Goal: Task Accomplishment & Management: Manage account settings

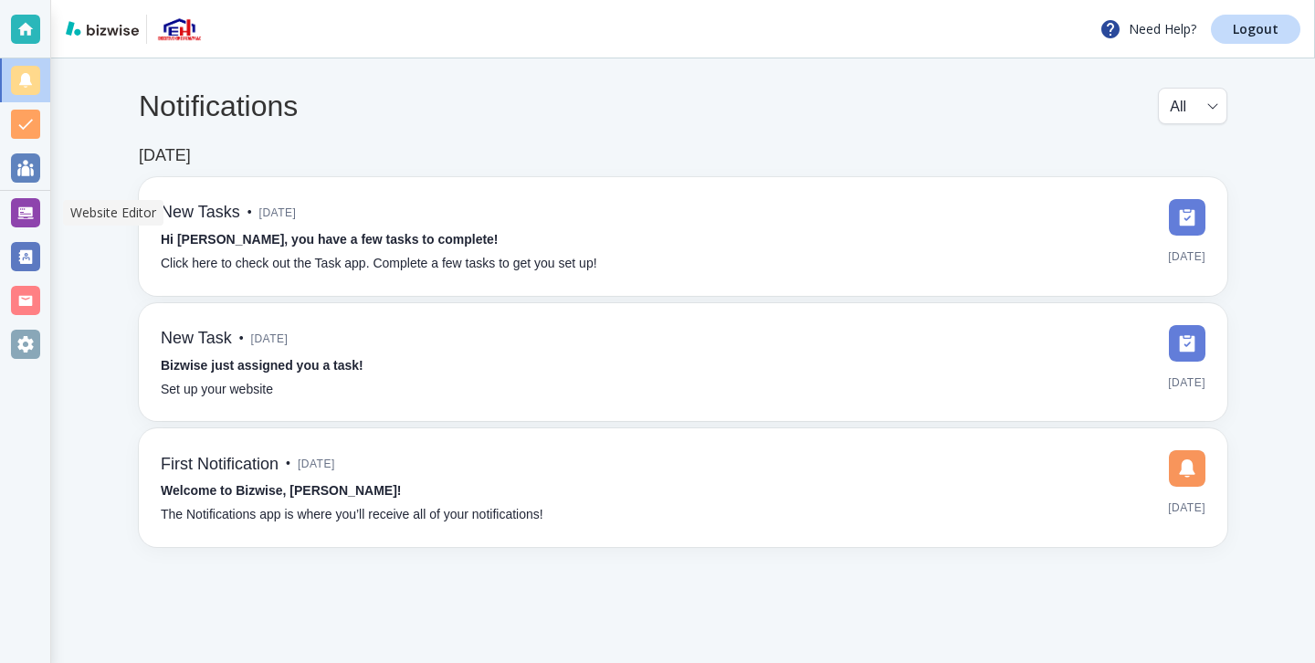
click at [9, 229] on div at bounding box center [25, 213] width 50 height 44
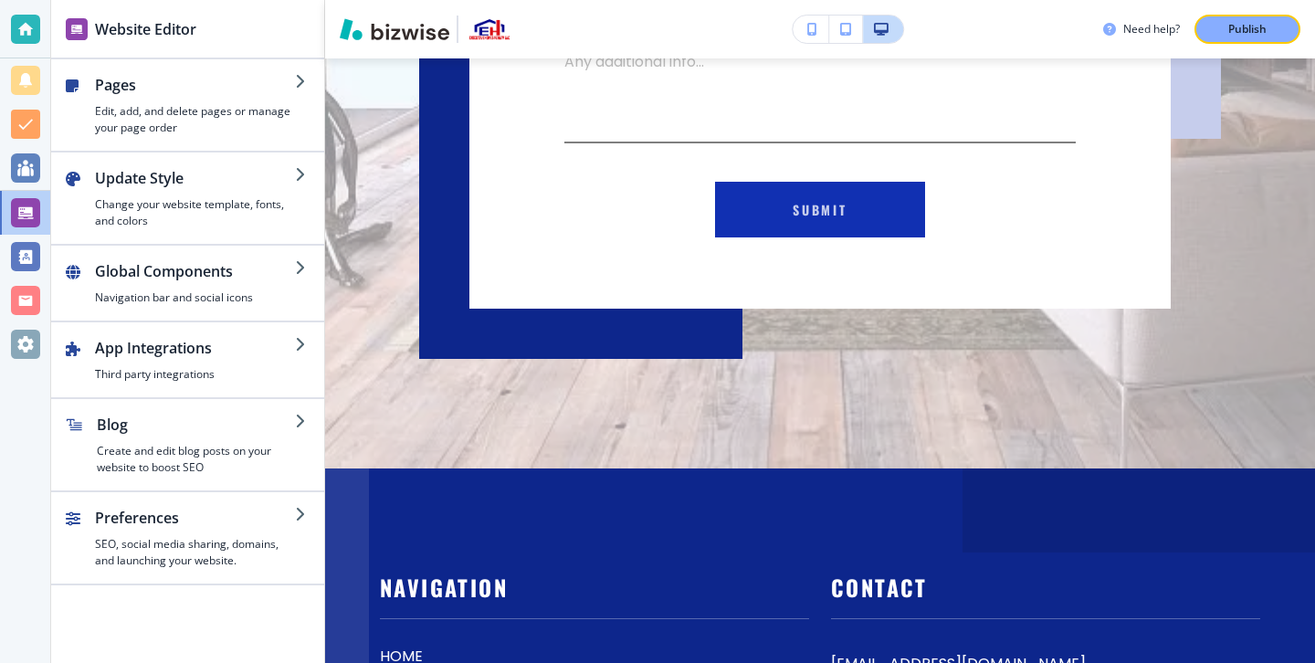
scroll to position [9998, 0]
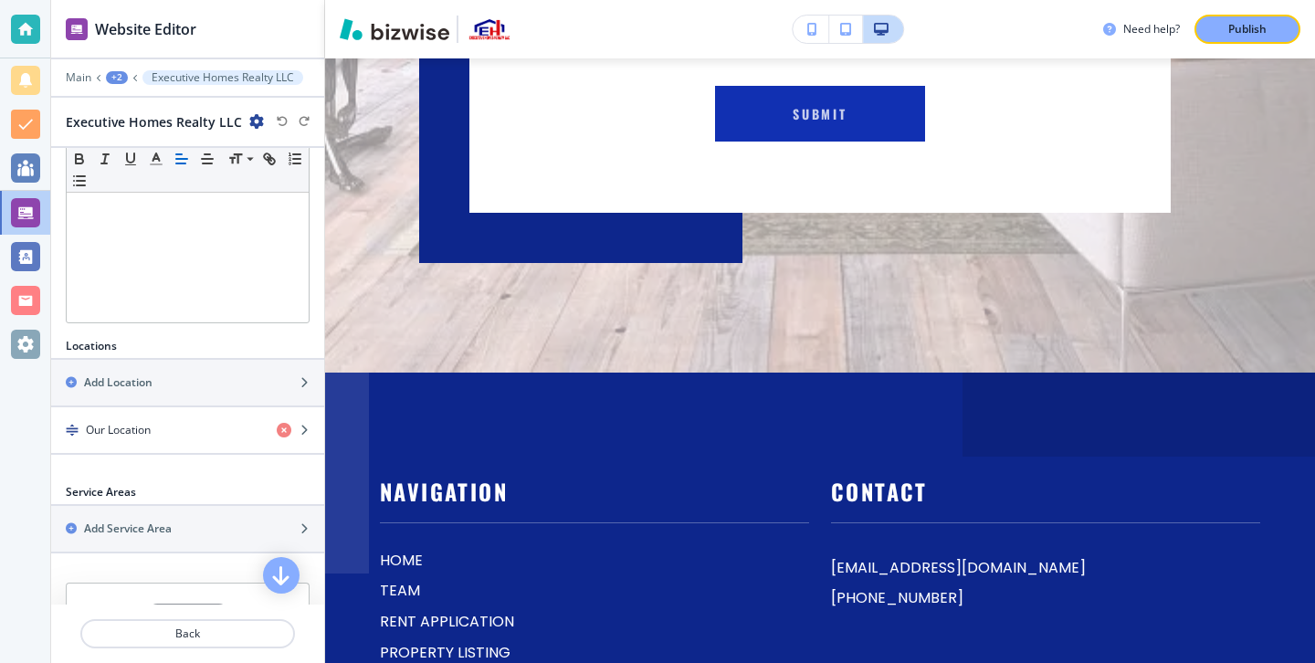
scroll to position [488, 0]
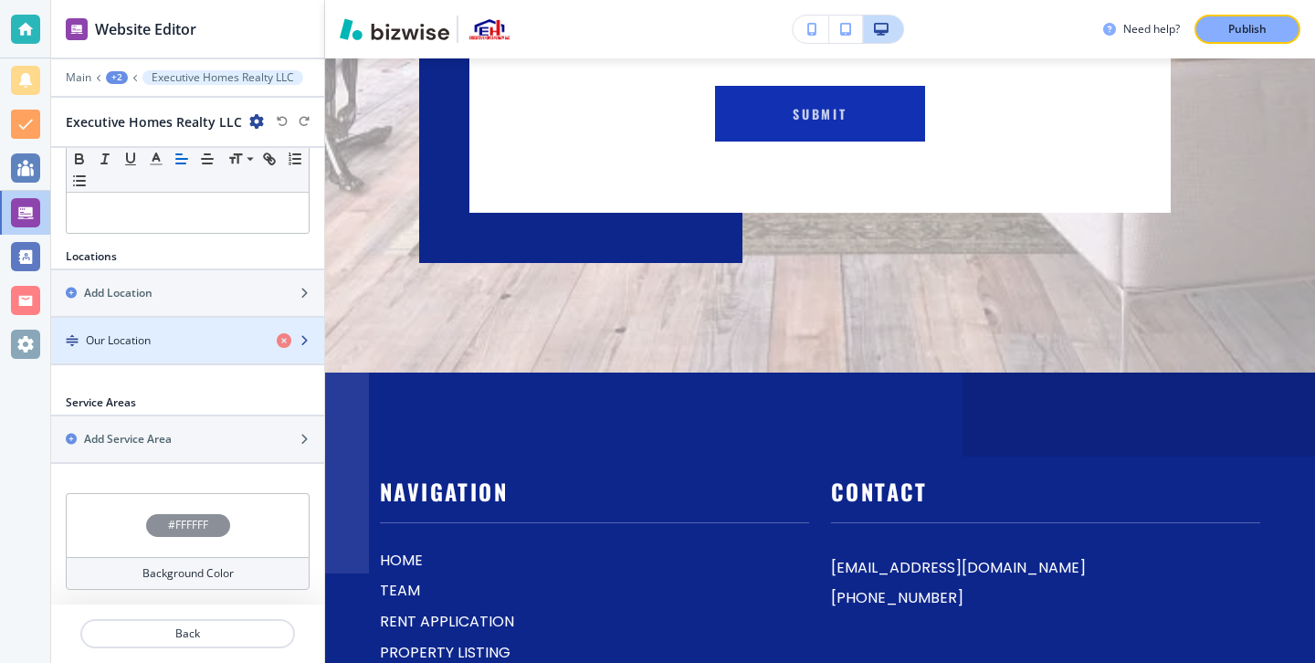
click at [214, 340] on div "Our Location" at bounding box center [156, 340] width 211 height 16
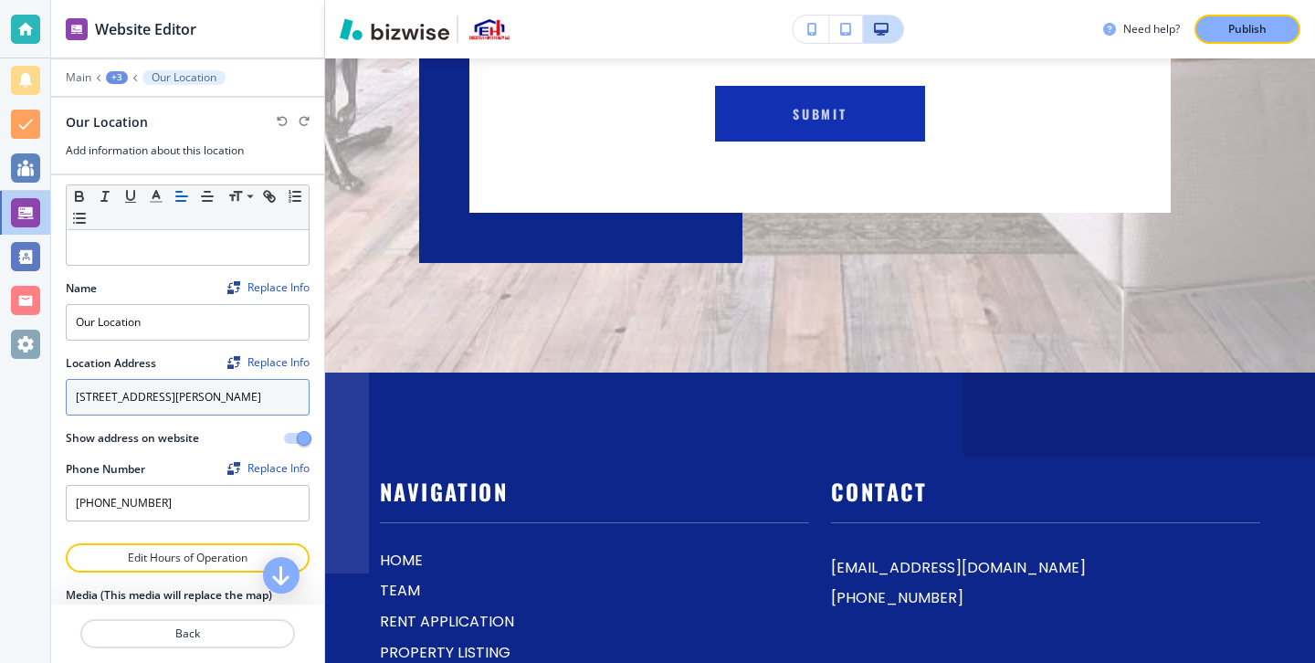
scroll to position [0, 0]
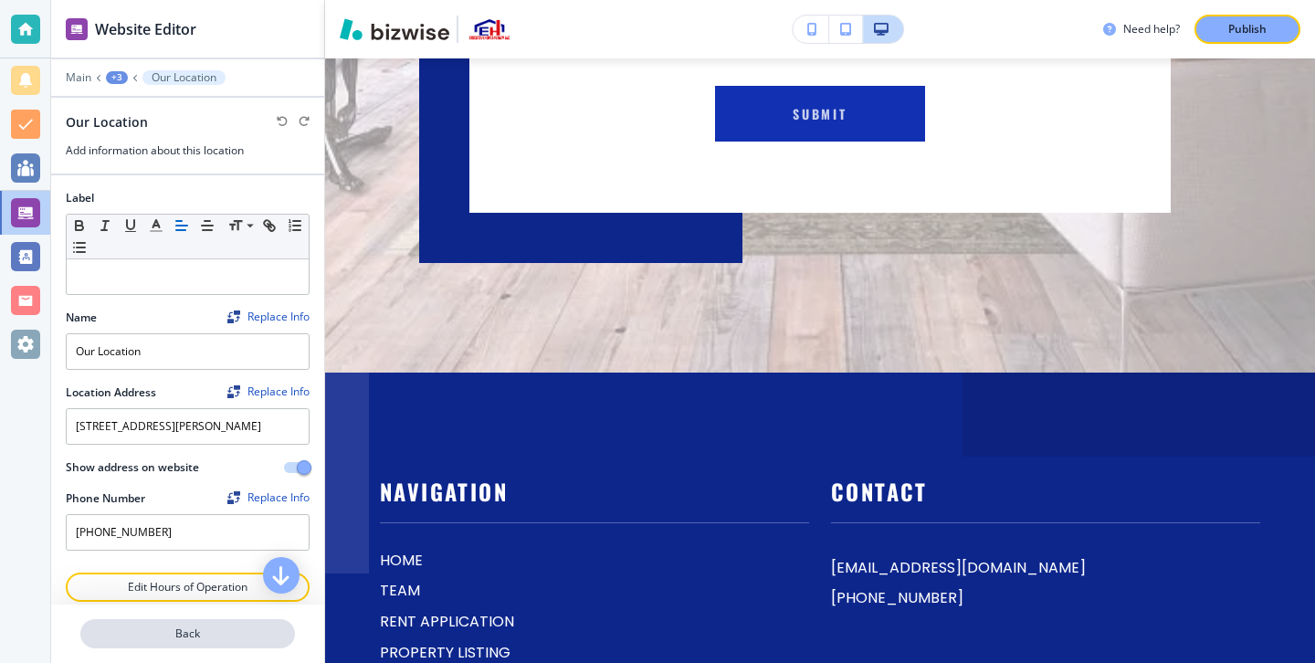
click at [183, 625] on p "Back" at bounding box center [187, 633] width 211 height 16
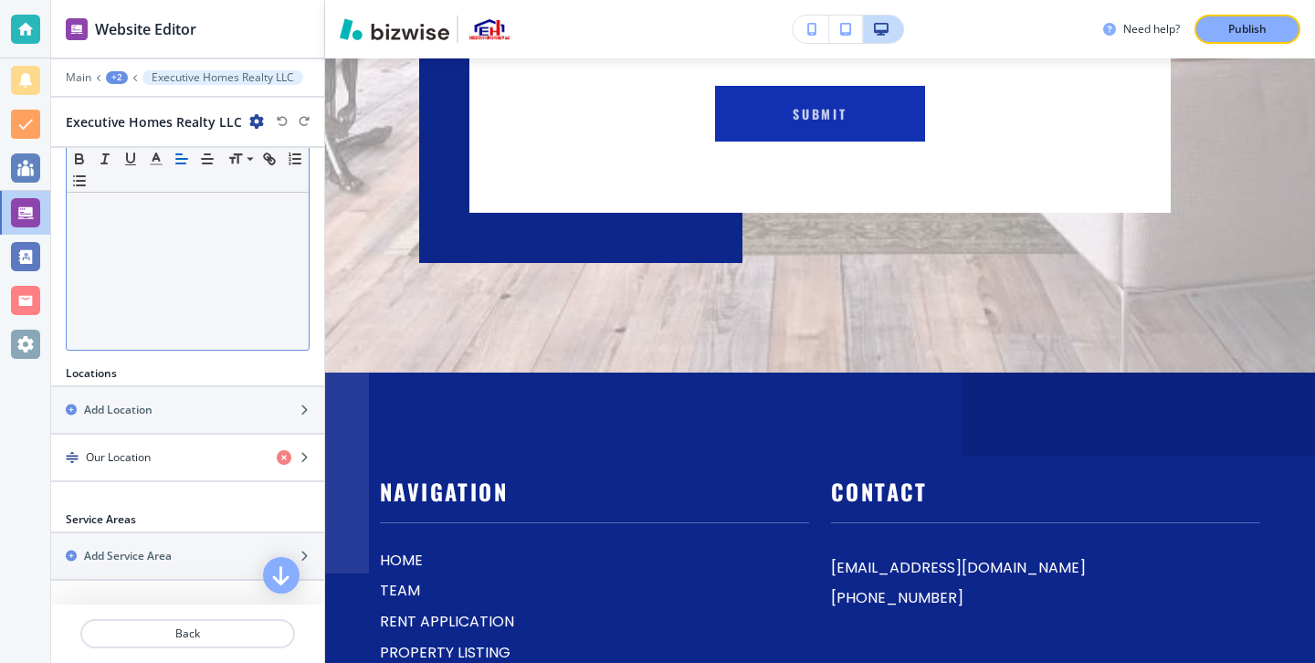
scroll to position [488, 0]
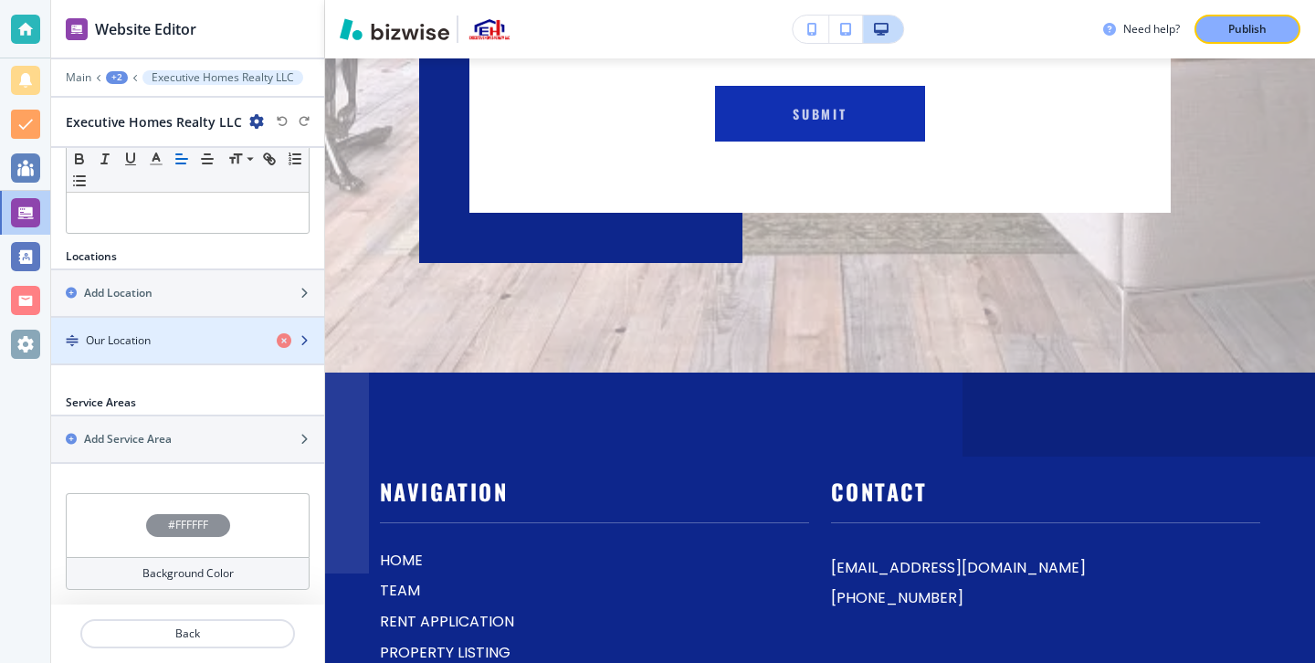
click at [245, 344] on div "Our Location" at bounding box center [156, 340] width 211 height 16
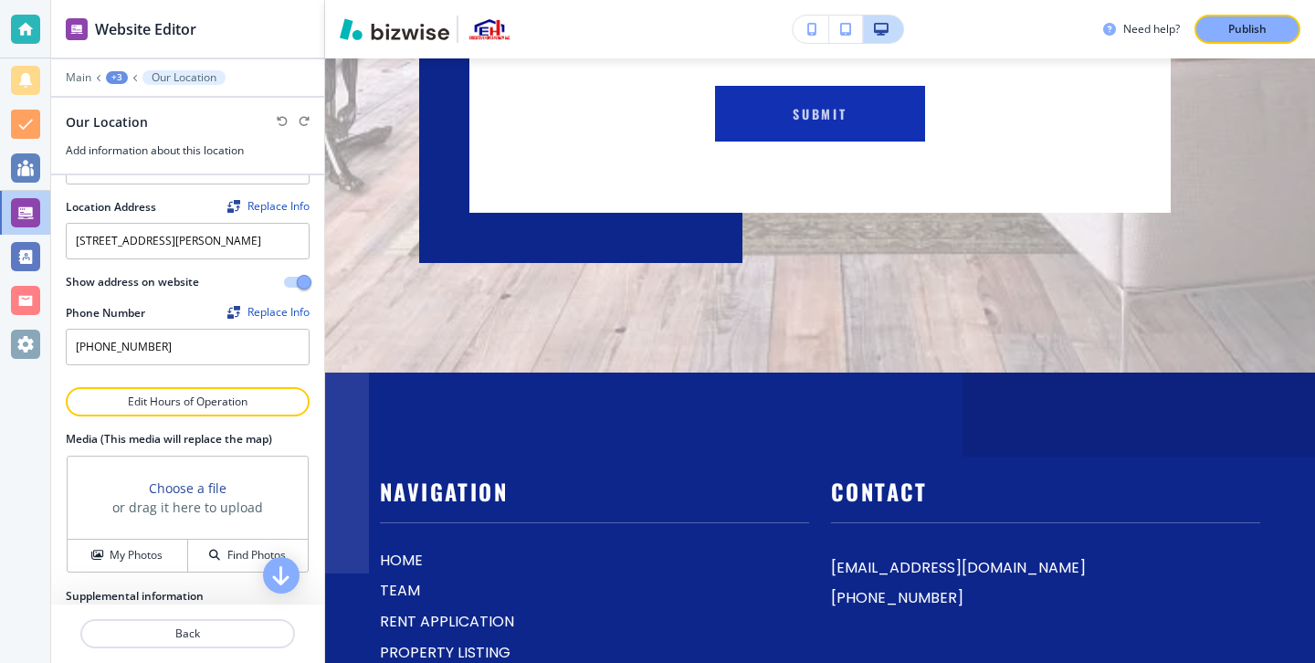
scroll to position [198, 0]
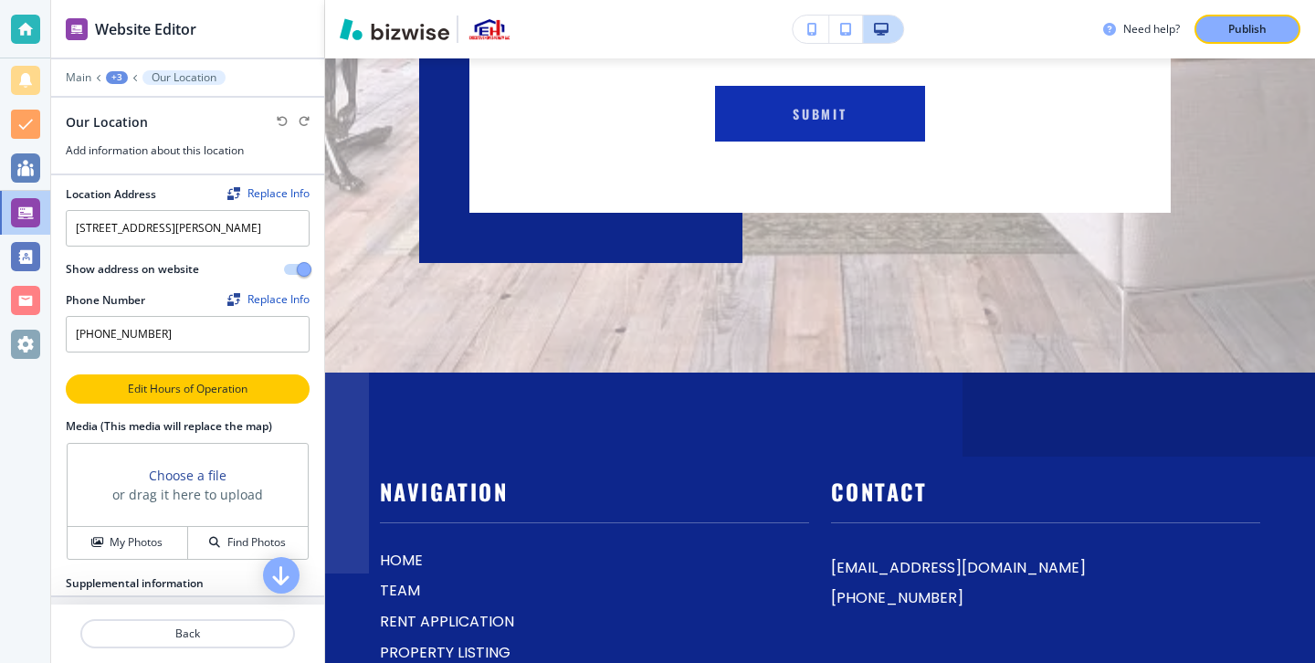
click at [249, 403] on button "Edit Hours of Operation" at bounding box center [188, 388] width 244 height 29
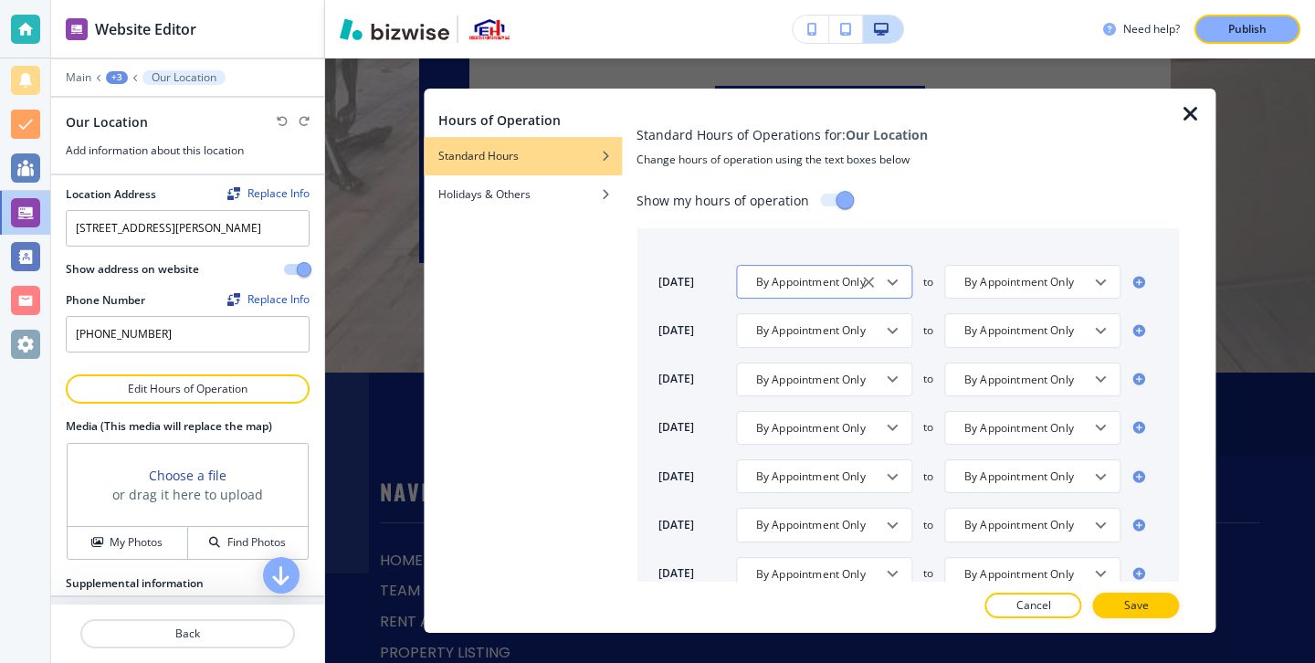
click at [892, 275] on icon "Open" at bounding box center [892, 282] width 22 height 22
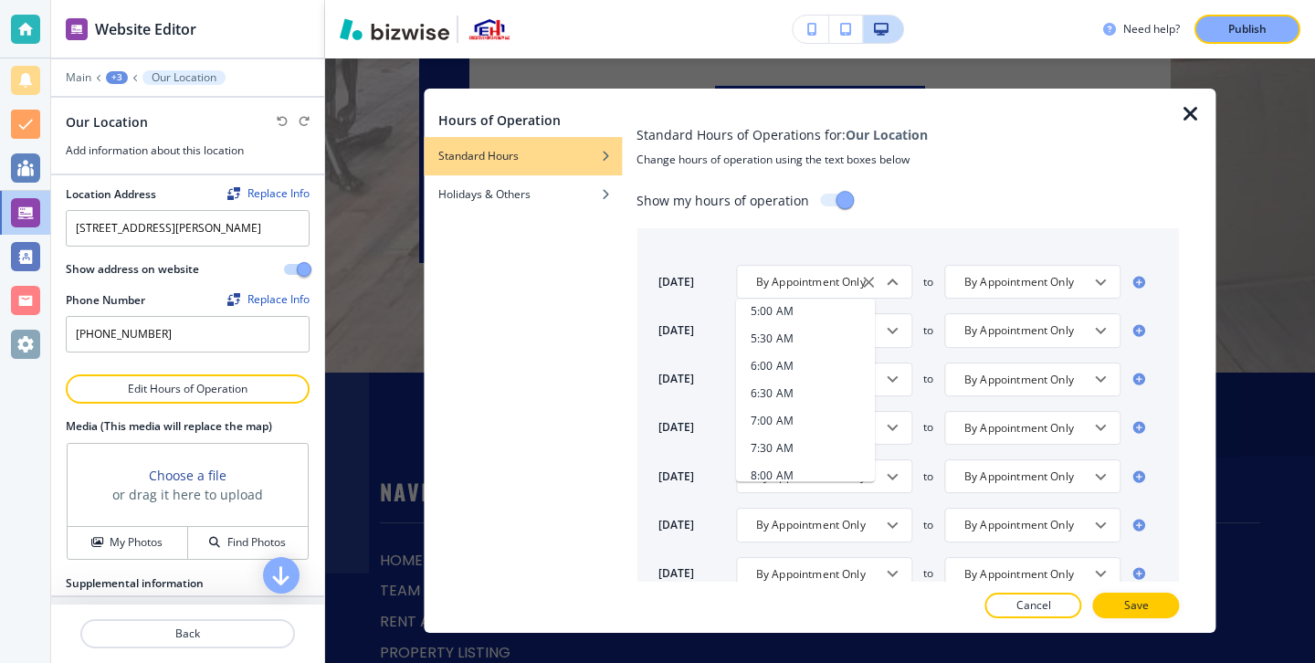
scroll to position [427, 0]
click at [796, 459] on li "9:00 AM" at bounding box center [805, 468] width 139 height 27
type input "9:00 AM"
type input "5:00 PM"
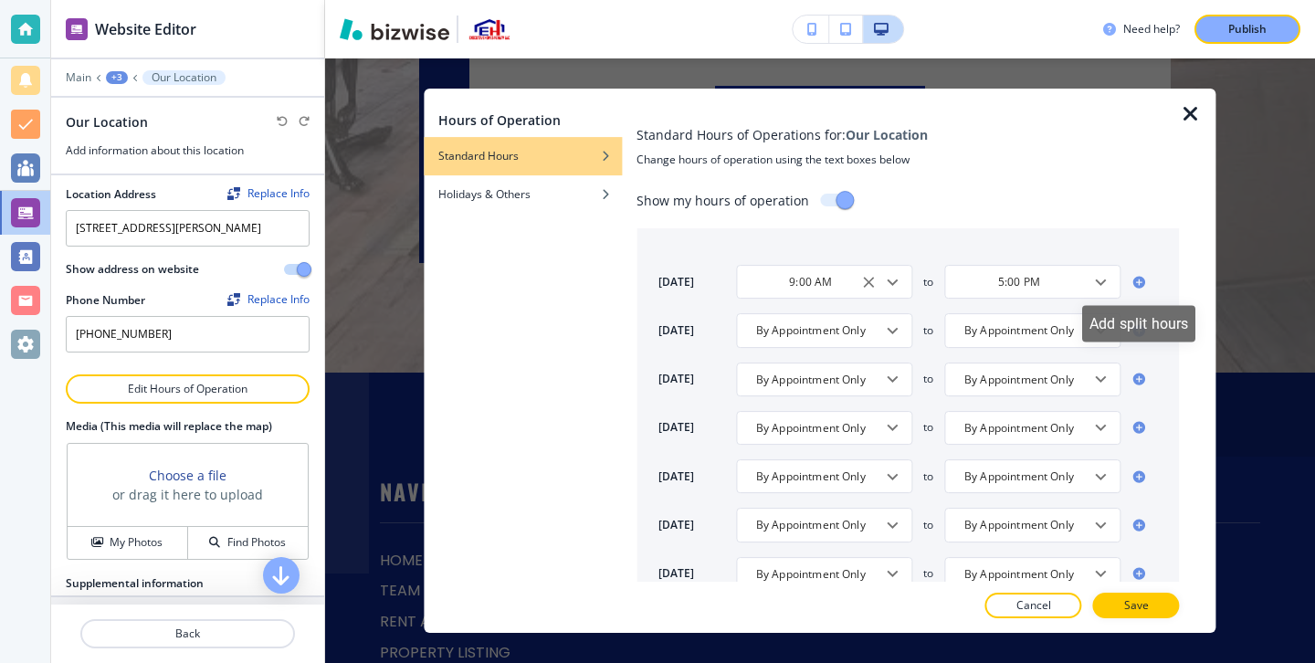
click at [1135, 281] on icon at bounding box center [1139, 282] width 12 height 12
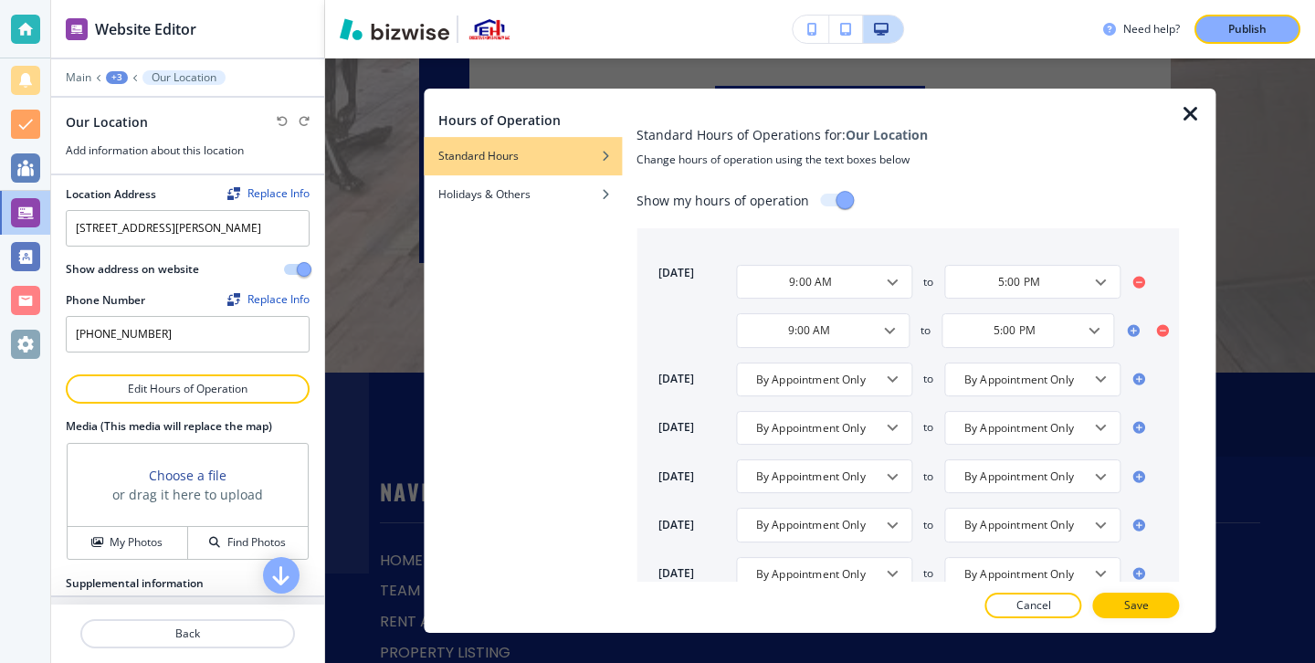
click at [1165, 333] on icon at bounding box center [1162, 330] width 12 height 12
click at [1090, 286] on icon "Open" at bounding box center [1101, 282] width 22 height 22
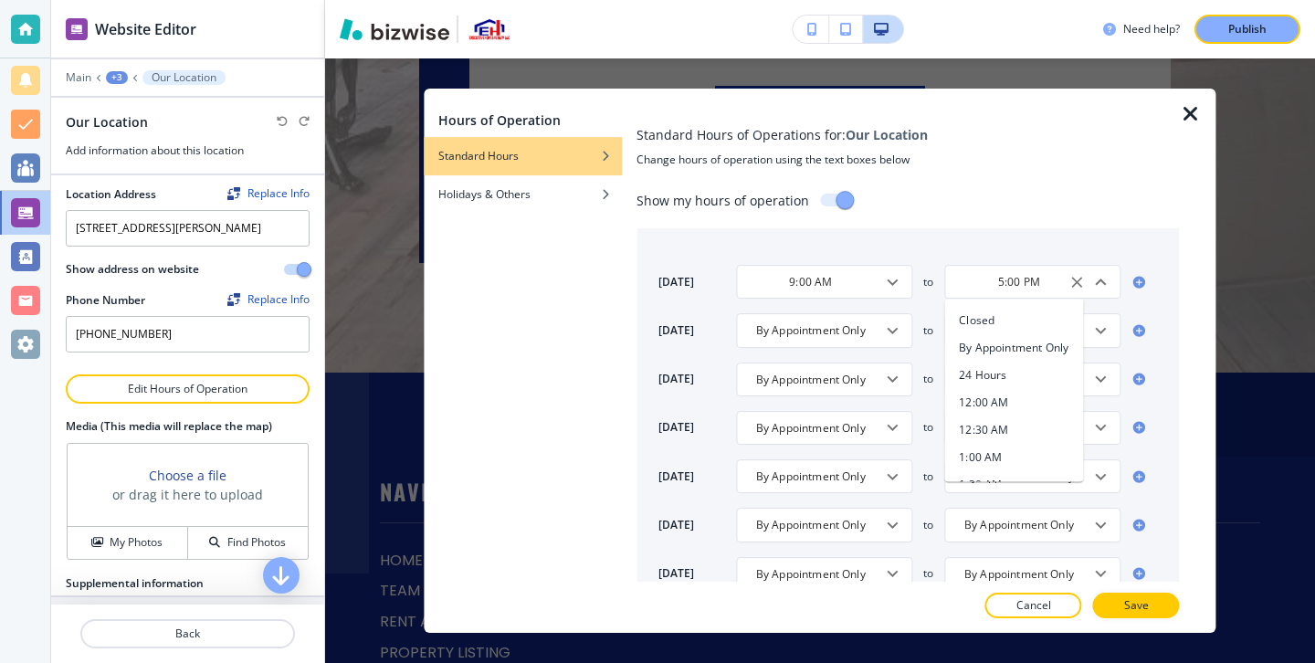
scroll to position [865, 0]
click at [847, 318] on div "By Appointment Only ​" at bounding box center [824, 330] width 176 height 34
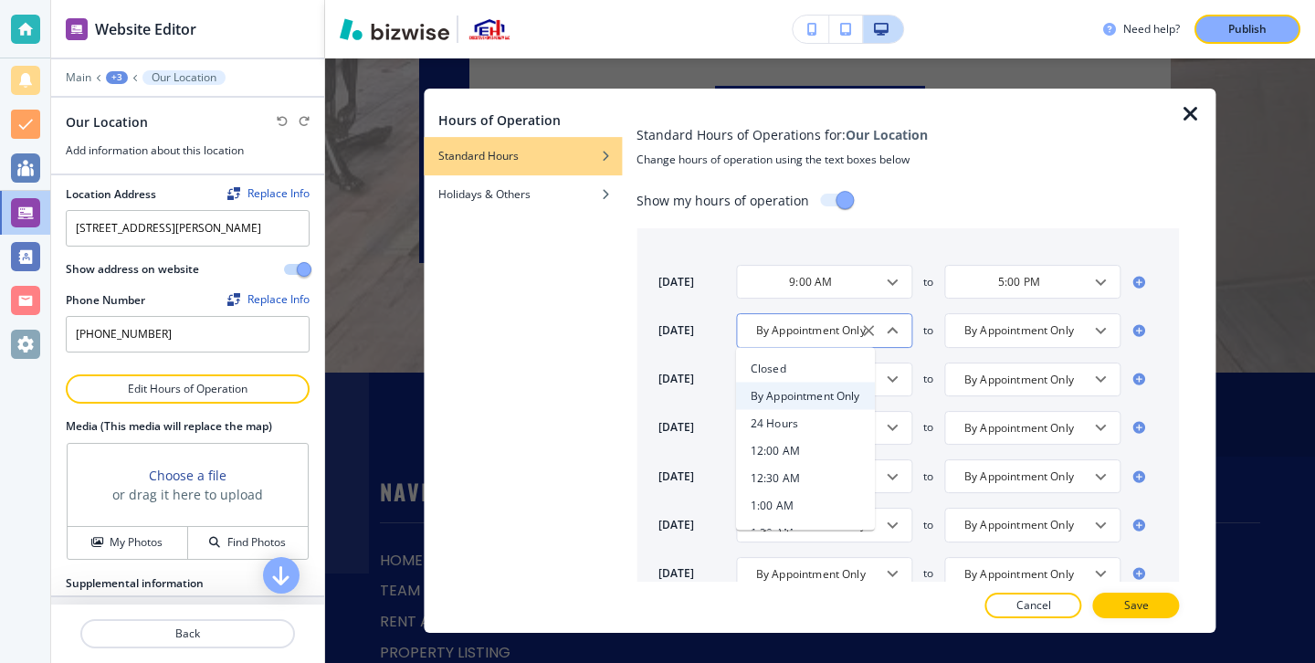
click at [808, 335] on input "By Appointment Only" at bounding box center [810, 330] width 131 height 16
click at [899, 330] on icon "Close" at bounding box center [892, 331] width 22 height 22
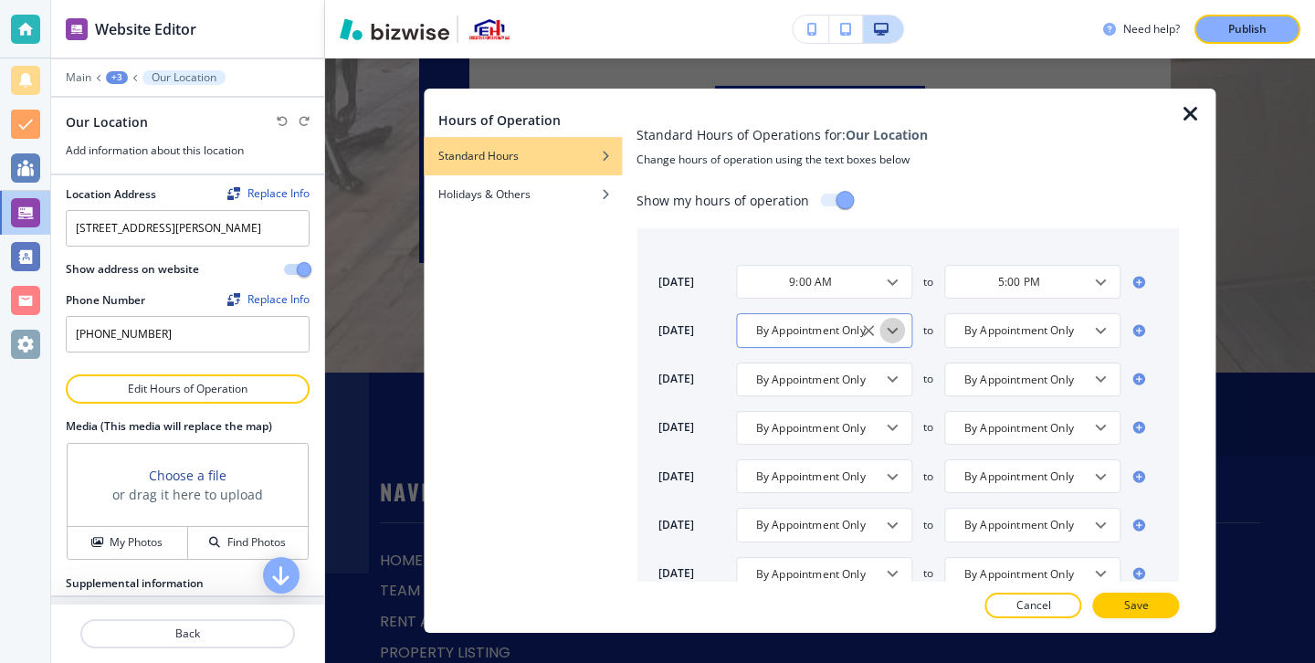
click at [899, 330] on icon "Open" at bounding box center [892, 331] width 22 height 22
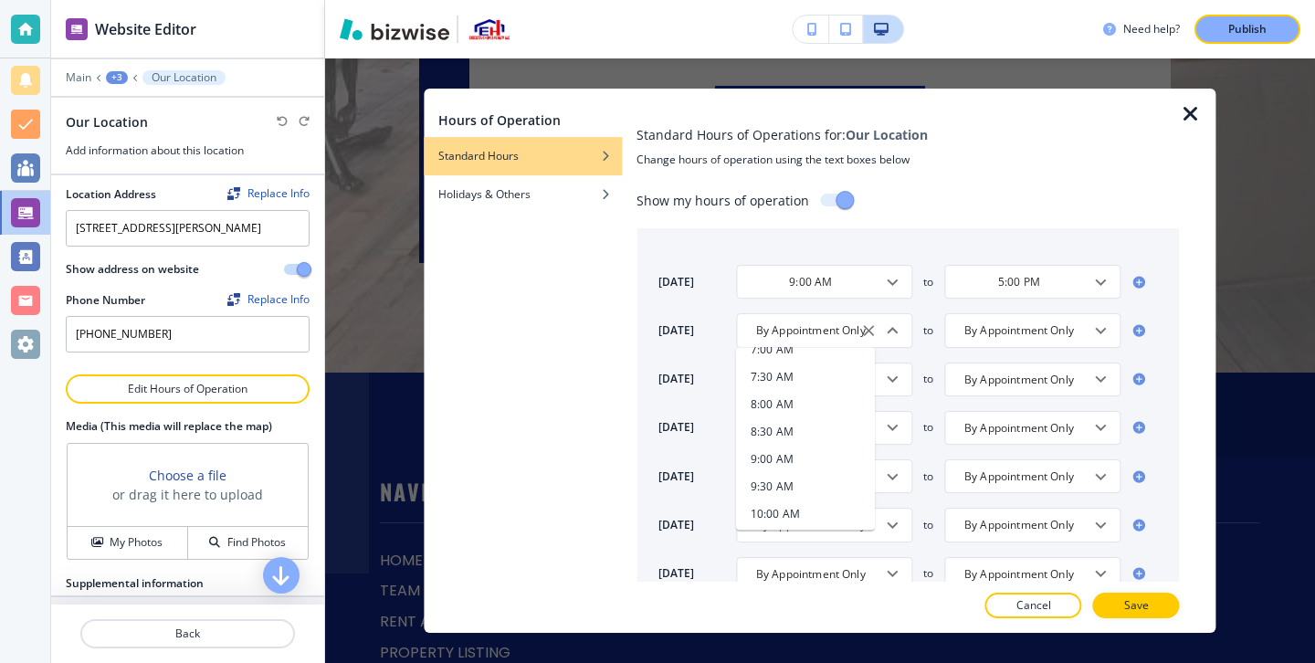
scroll to position [489, 0]
click at [801, 462] on li "9:00 AM" at bounding box center [805, 454] width 139 height 27
type input "9:00 AM"
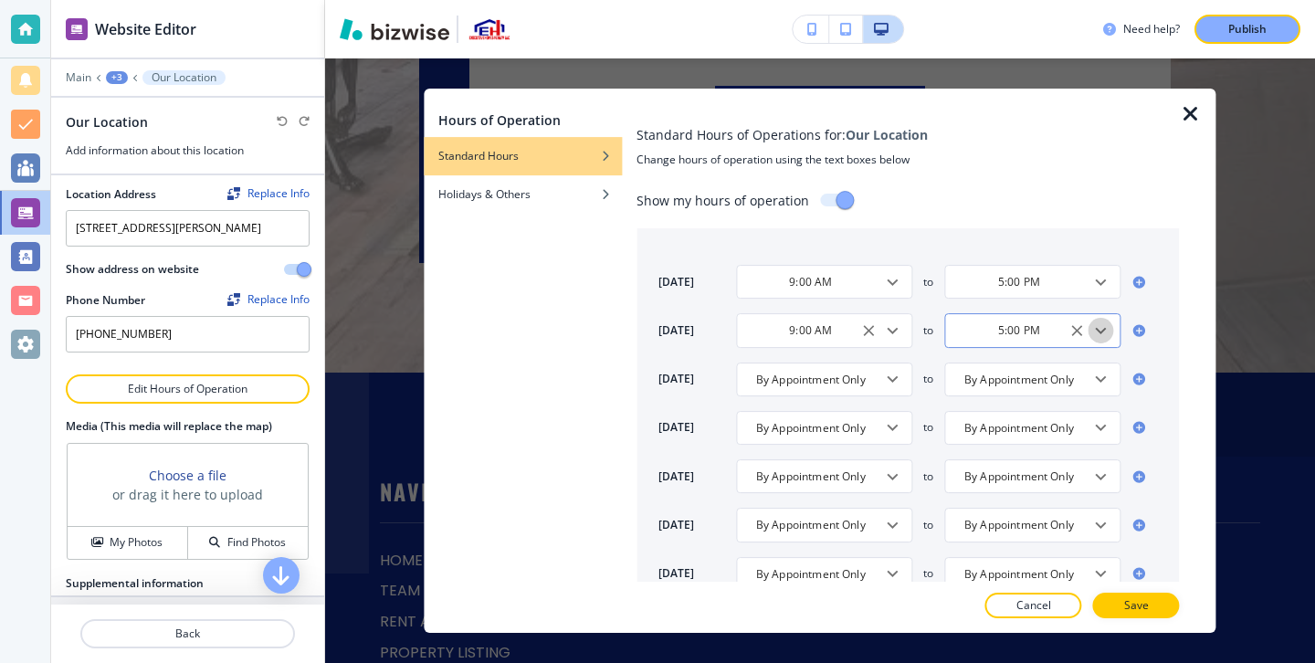
click at [1100, 334] on icon "Open" at bounding box center [1101, 331] width 22 height 22
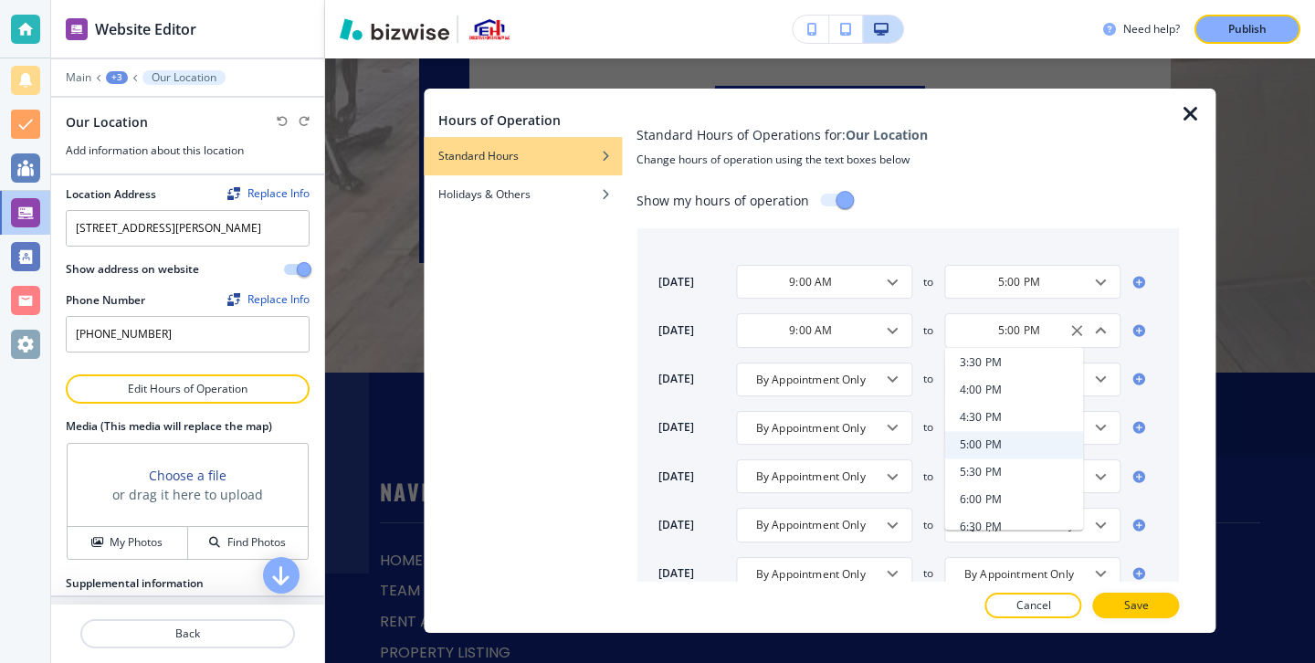
scroll to position [957, 0]
click at [1008, 475] on li "6:00 PM" at bounding box center [1014, 479] width 139 height 27
type input "6:00 PM"
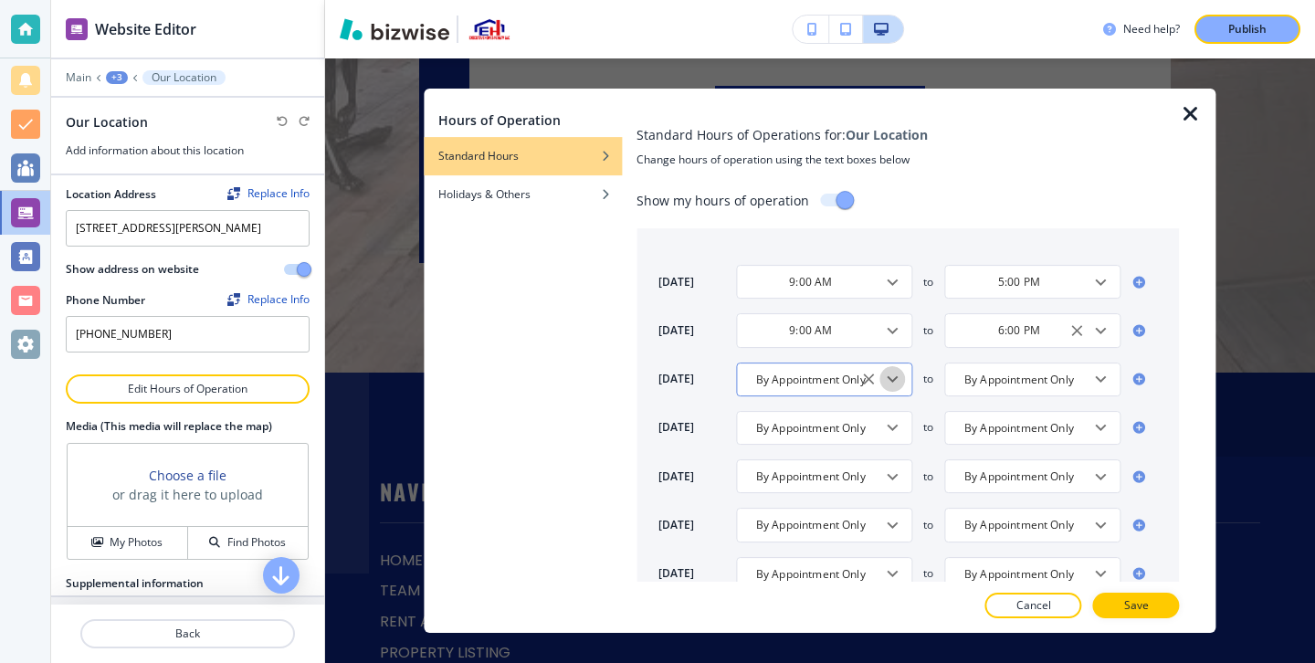
click at [895, 385] on icon "Open" at bounding box center [892, 379] width 22 height 22
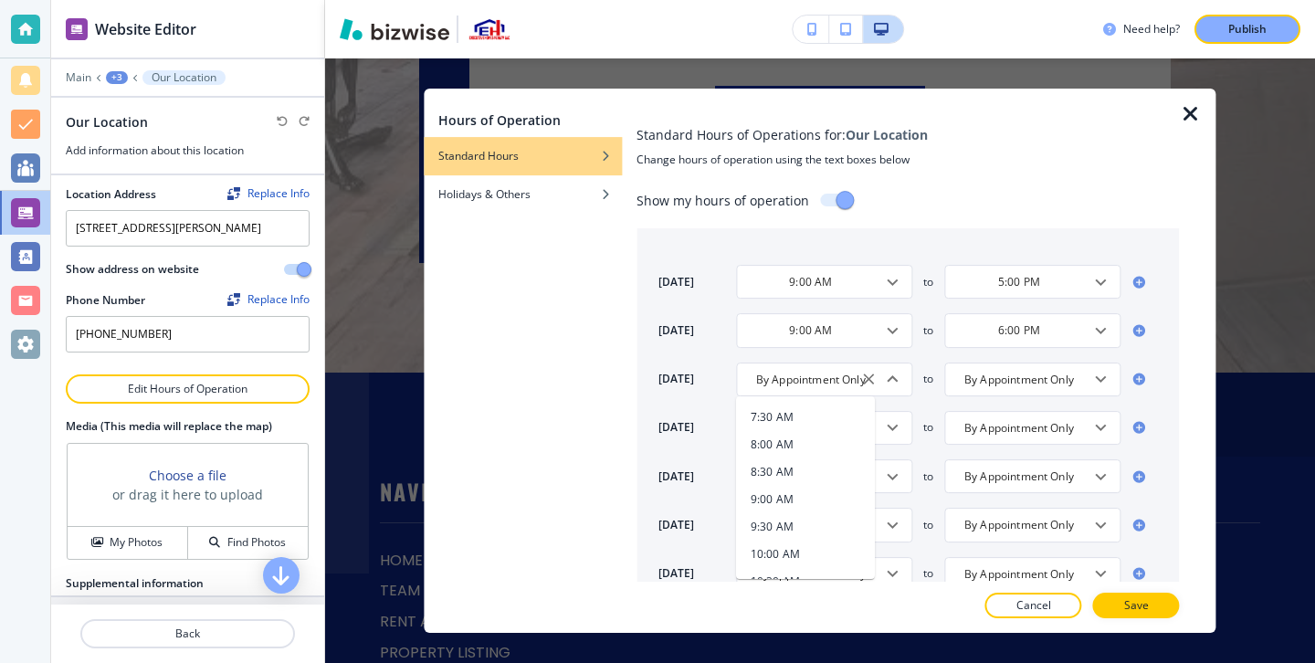
scroll to position [494, 0]
click at [801, 496] on li "9:00 AM" at bounding box center [805, 498] width 139 height 27
type input "9:00 AM"
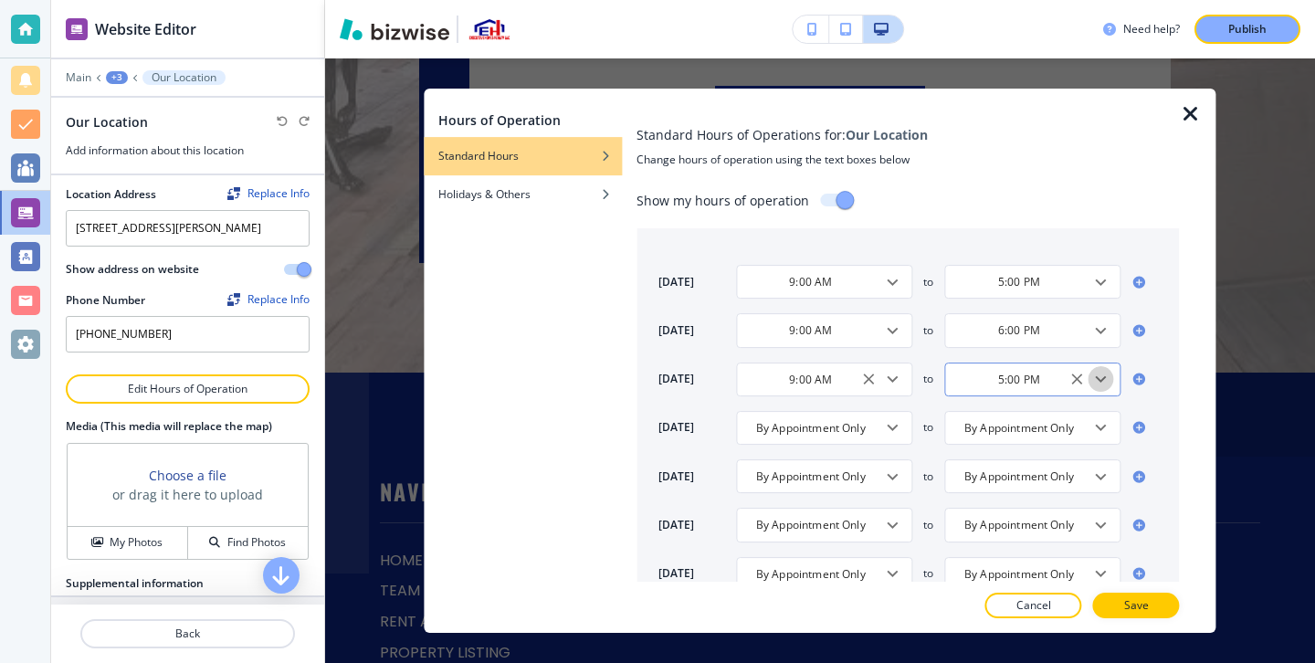
click at [1099, 377] on icon "Open" at bounding box center [1101, 379] width 22 height 22
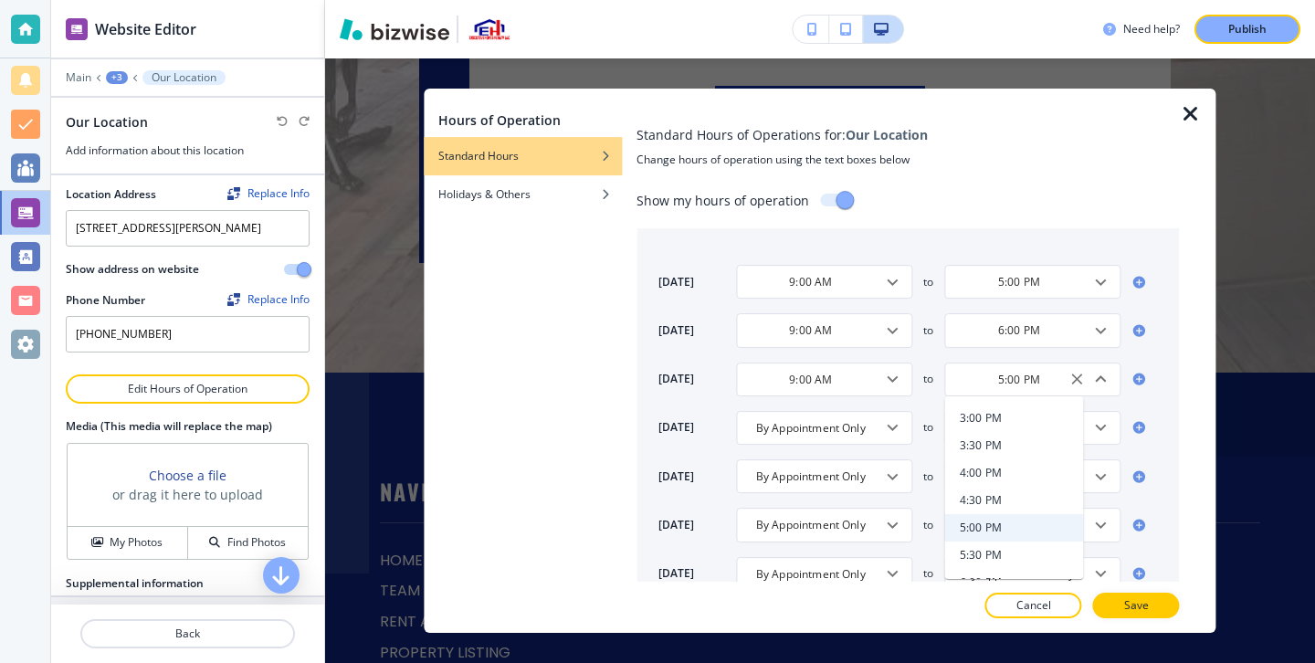
scroll to position [929, 0]
click at [1020, 552] on li "6:00 PM" at bounding box center [1014, 555] width 139 height 27
type input "6:00 PM"
click at [885, 437] on icon "Open" at bounding box center [892, 427] width 22 height 22
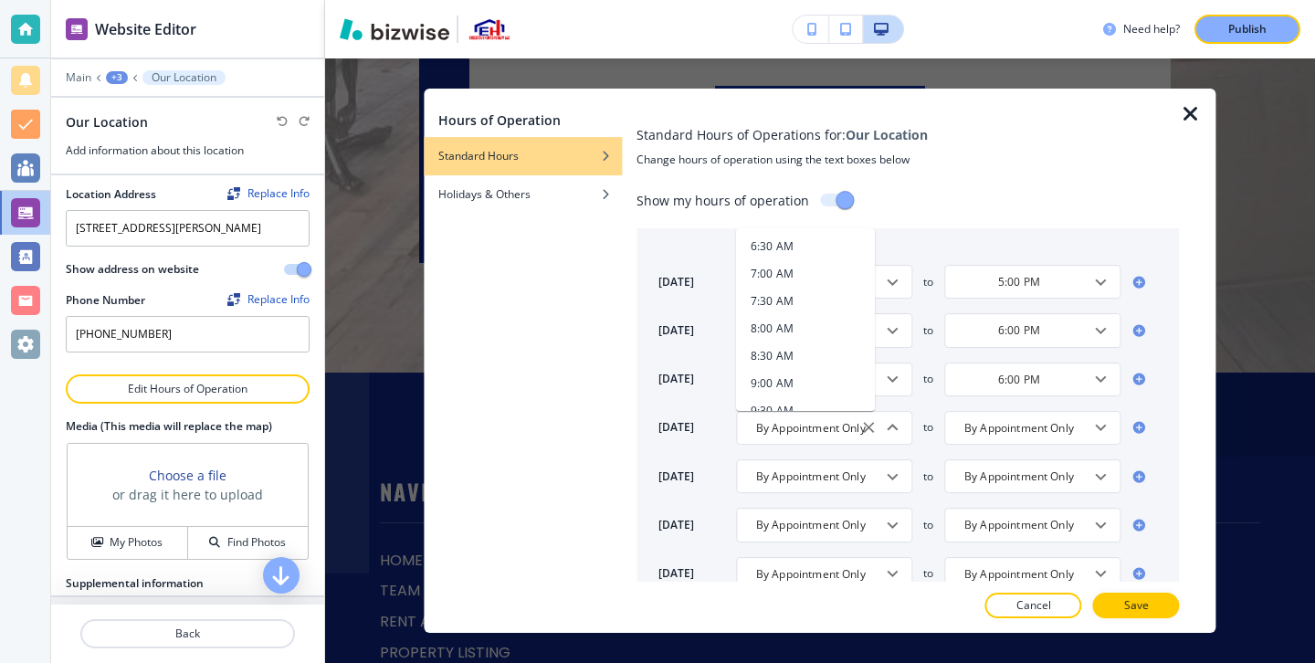
scroll to position [460, 0]
click at [822, 353] on li "9:00 AM" at bounding box center [805, 364] width 139 height 27
type input "9:00 AM"
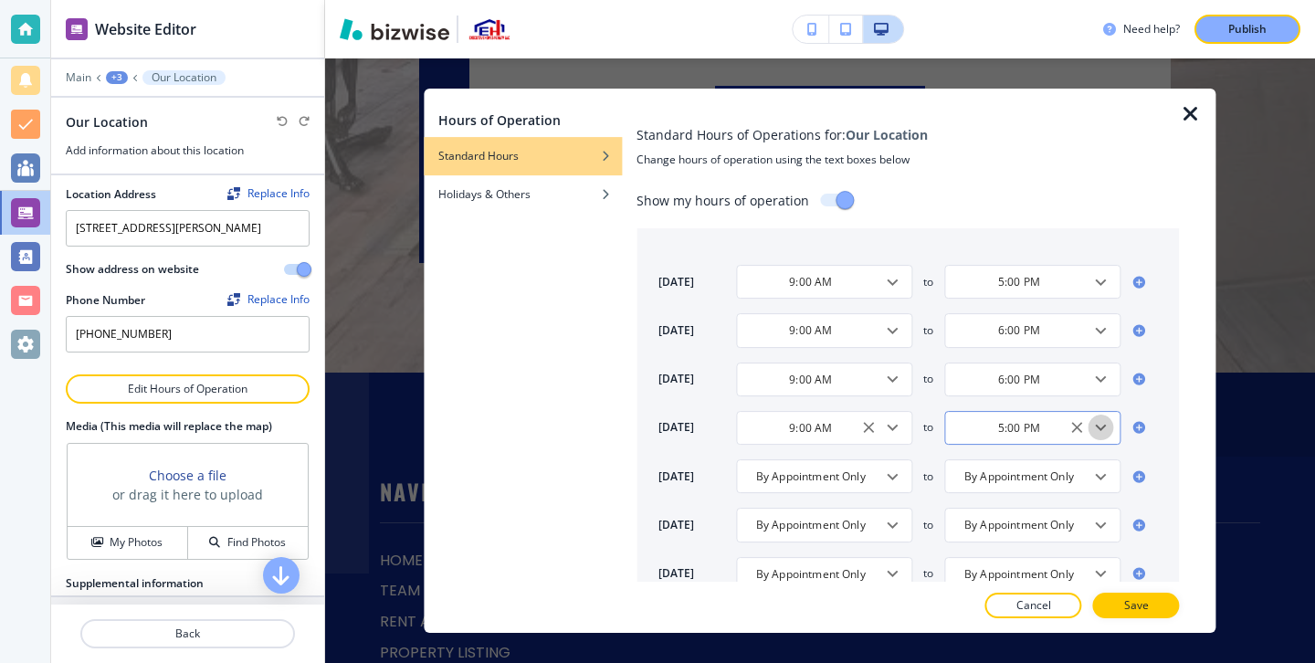
click at [1104, 422] on icon "Open" at bounding box center [1101, 427] width 22 height 22
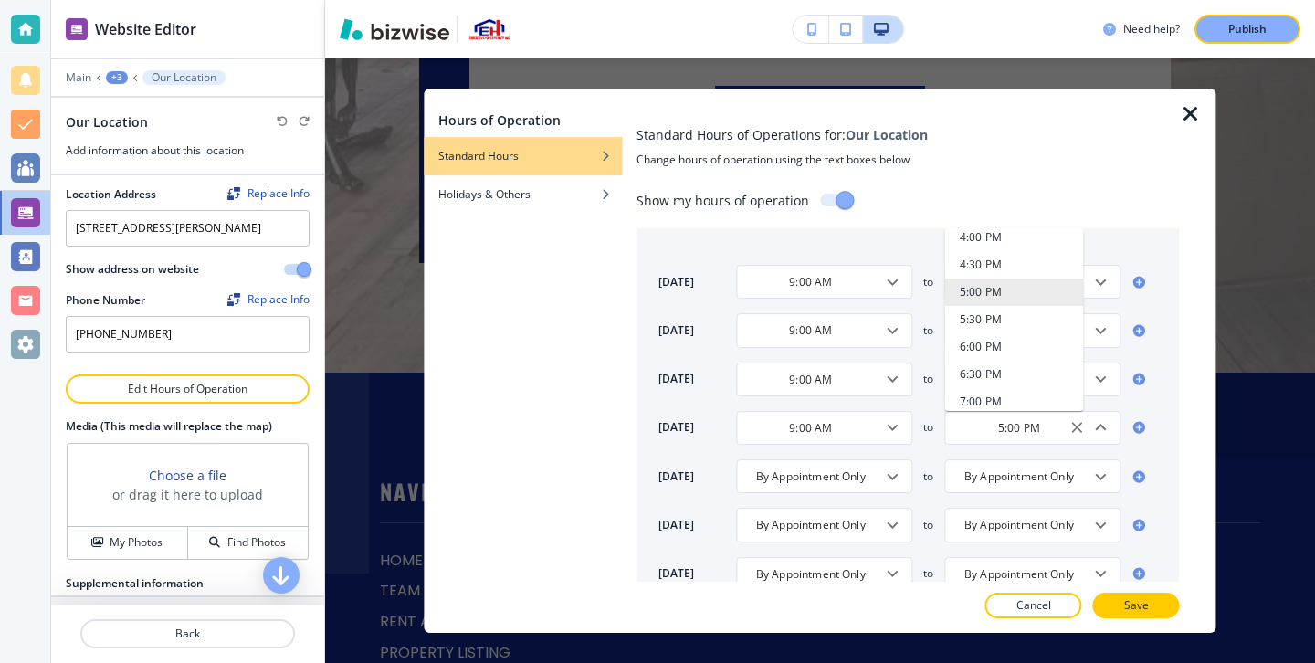
scroll to position [1000, 0]
click at [1001, 306] on li "6:00 PM" at bounding box center [1014, 316] width 139 height 27
type input "6:00 PM"
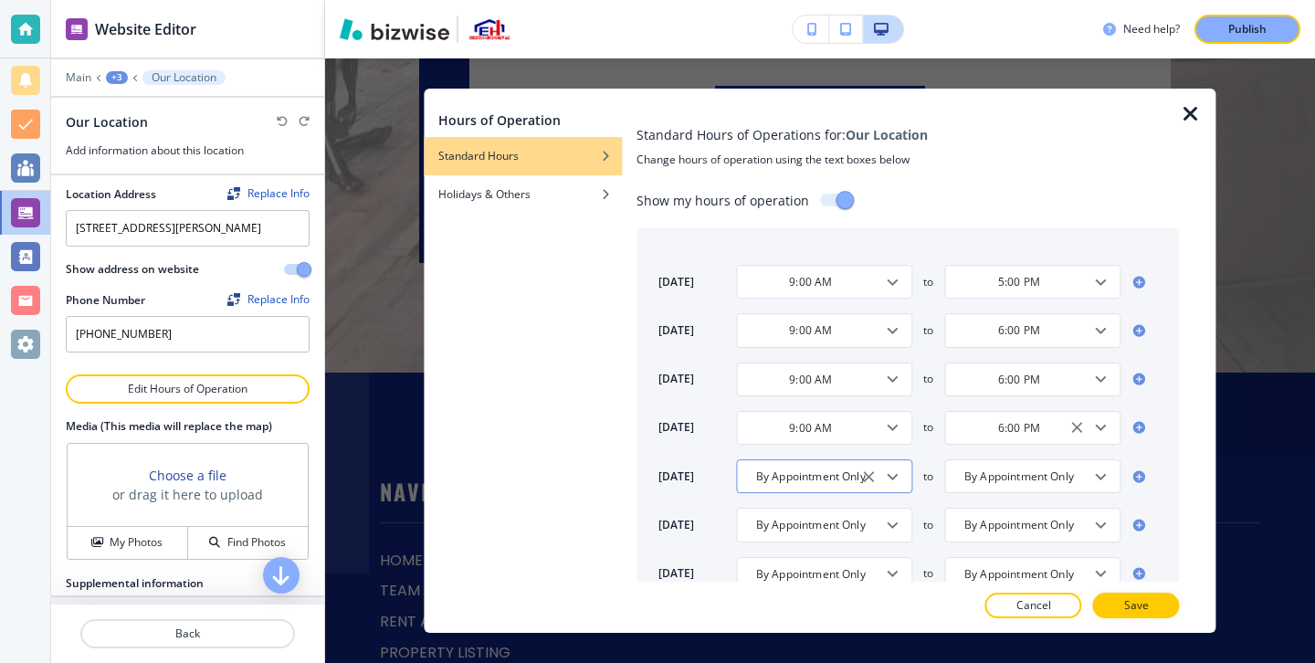
click at [883, 473] on icon "Open" at bounding box center [892, 477] width 22 height 22
click at [801, 382] on li "9:00 AM" at bounding box center [805, 381] width 139 height 27
type input "9:00 AM"
click at [1098, 471] on icon "Open" at bounding box center [1101, 477] width 22 height 22
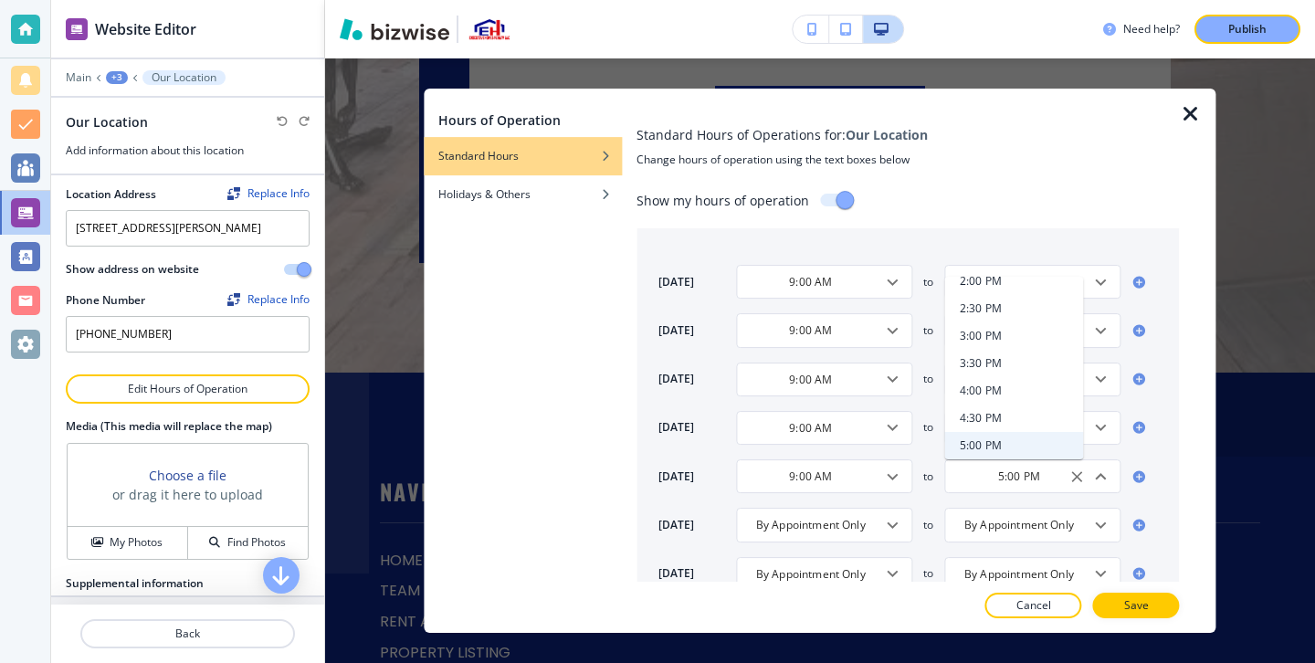
scroll to position [967, 0]
click at [1021, 399] on li "6:00 PM" at bounding box center [1014, 398] width 139 height 27
type input "6:00 PM"
click at [898, 521] on icon "Open" at bounding box center [892, 525] width 22 height 22
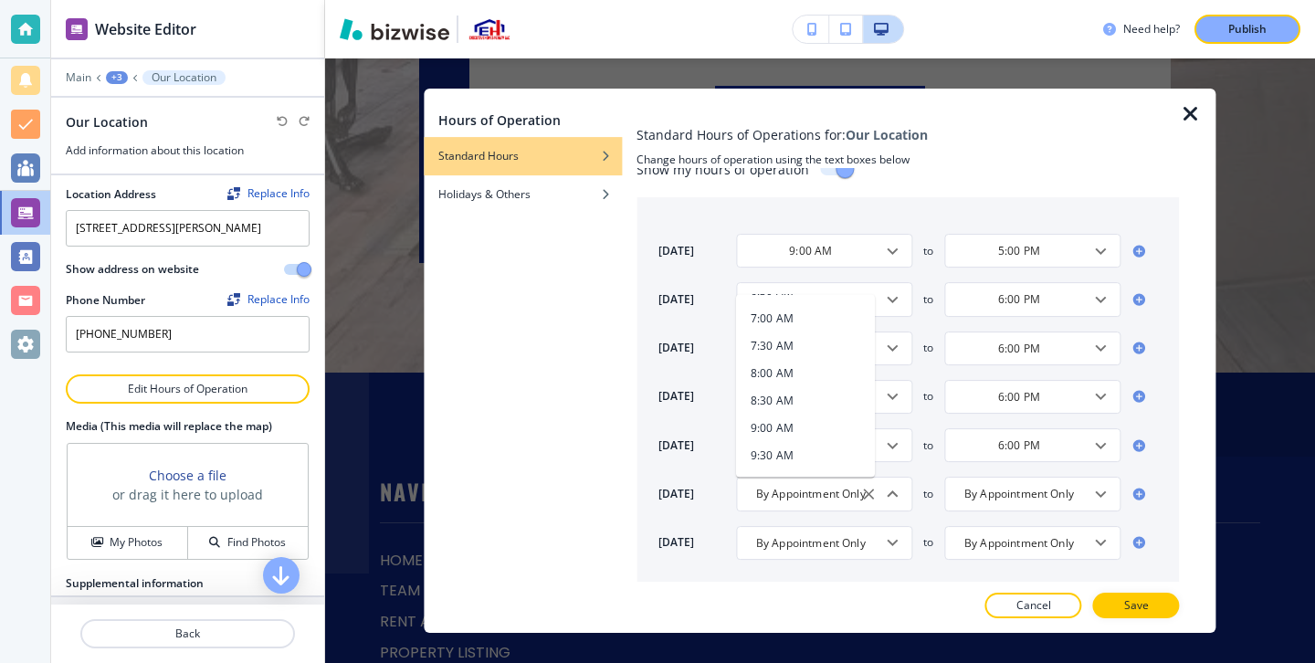
scroll to position [477, 0]
click at [829, 417] on li "9:00 AM" at bounding box center [805, 413] width 139 height 27
type input "9:00 AM"
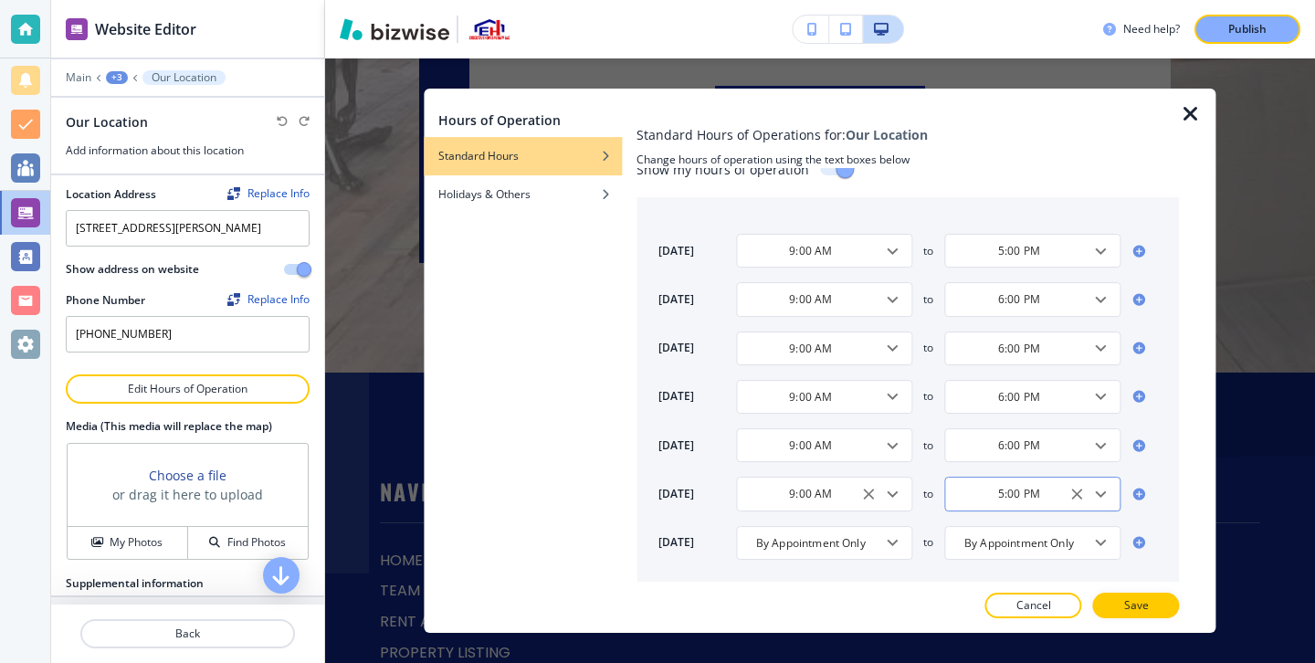
click at [1095, 498] on icon "Open" at bounding box center [1101, 494] width 22 height 22
click at [994, 450] on li "6:00 PM" at bounding box center [1014, 461] width 139 height 27
type input "6:00 PM"
click at [896, 538] on icon "Open" at bounding box center [892, 542] width 22 height 22
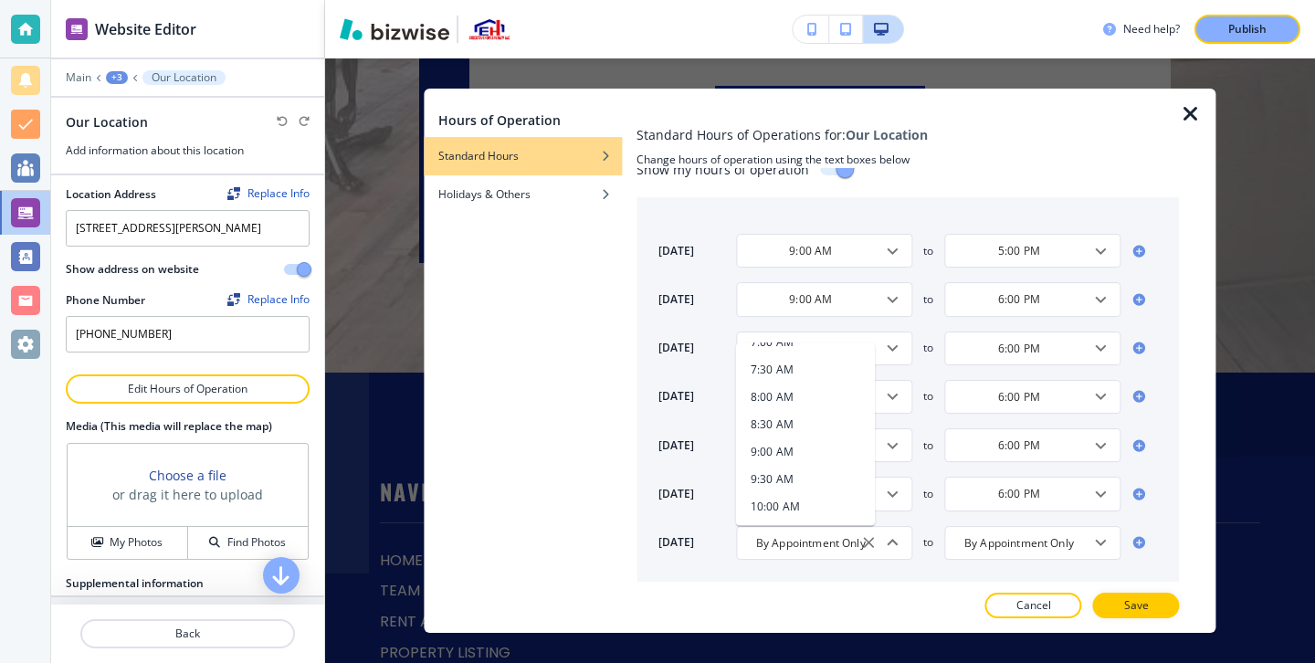
scroll to position [497, 0]
click at [841, 436] on li "9:00 AM" at bounding box center [805, 441] width 139 height 27
type input "9:00 AM"
type input "5:00 PM"
click at [904, 540] on button "Open" at bounding box center [892, 542] width 26 height 26
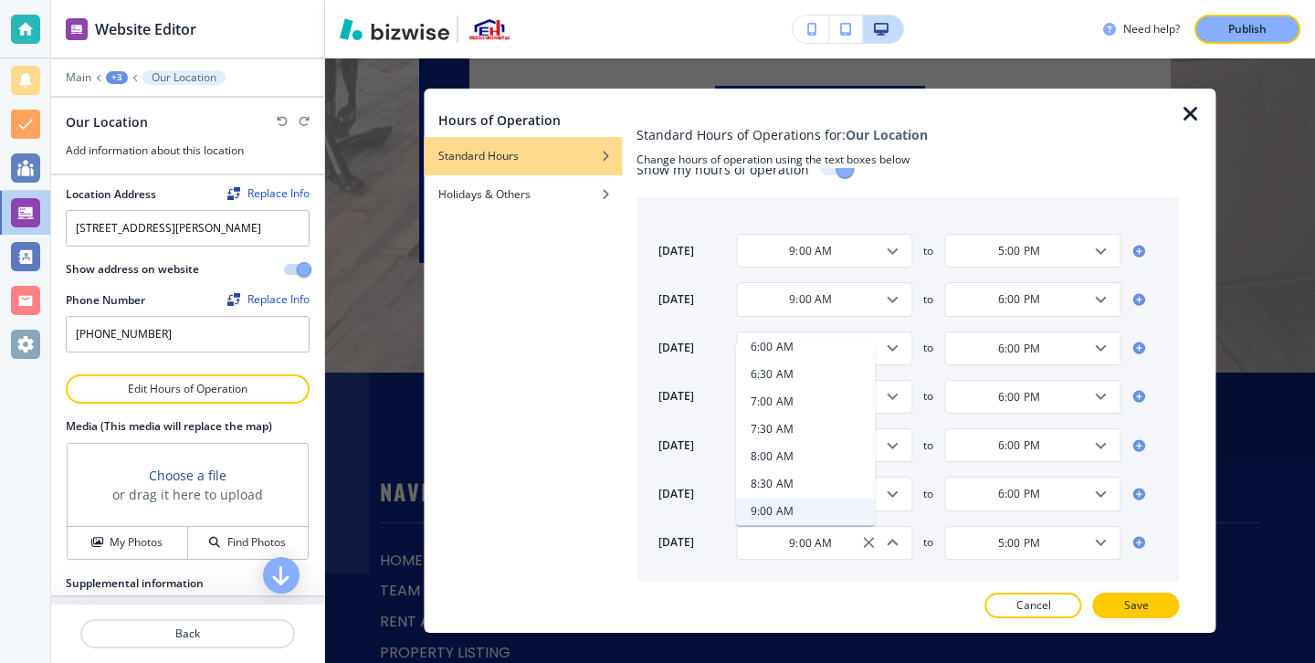
scroll to position [0, 0]
click at [835, 397] on h4 "By Appointment Only" at bounding box center [805, 390] width 110 height 16
type input "By Appointment Only"
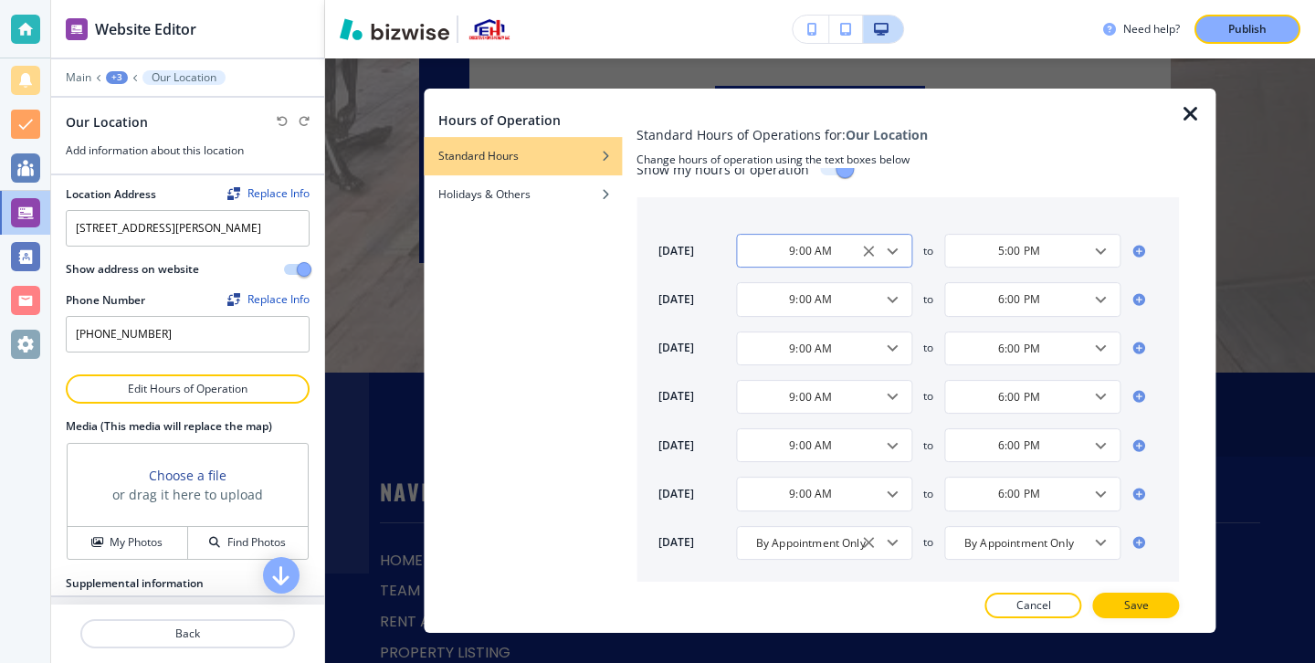
click at [892, 246] on icon "Open" at bounding box center [892, 251] width 22 height 22
click at [851, 320] on h4 "By Appointment Only" at bounding box center [805, 317] width 110 height 16
type input "By Appointment Only"
click at [1142, 601] on p "Save" at bounding box center [1136, 605] width 25 height 16
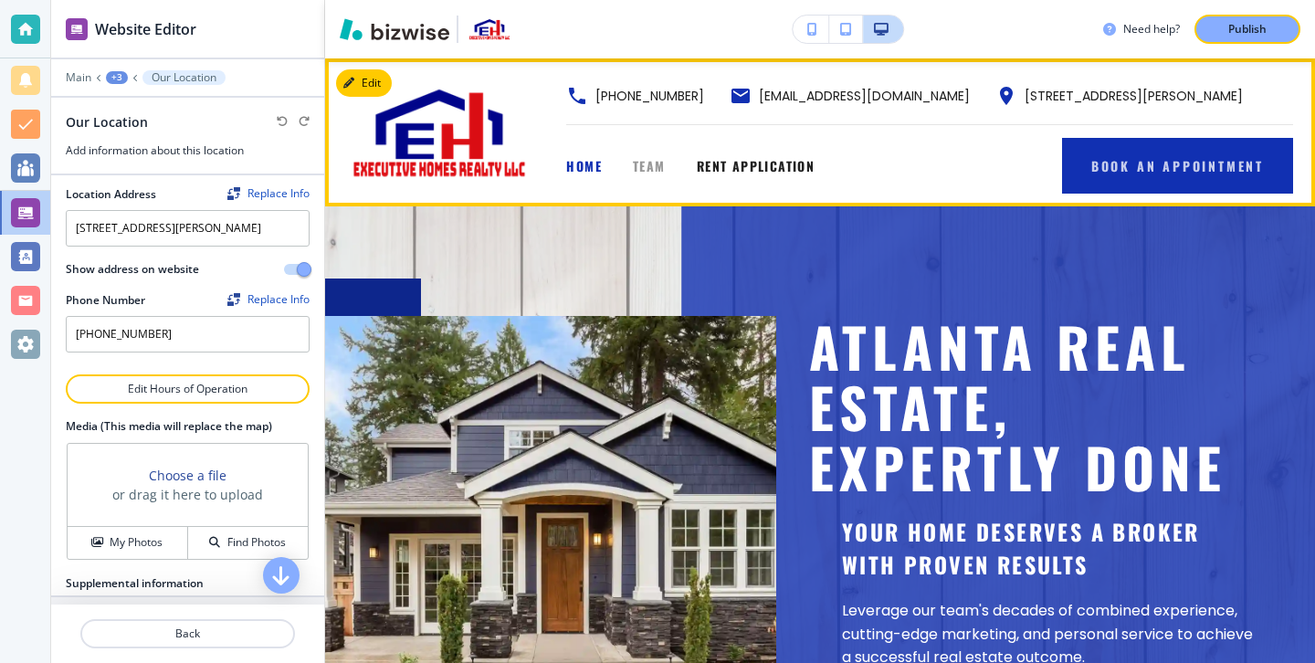
click at [664, 161] on span "TEAM" at bounding box center [649, 165] width 33 height 19
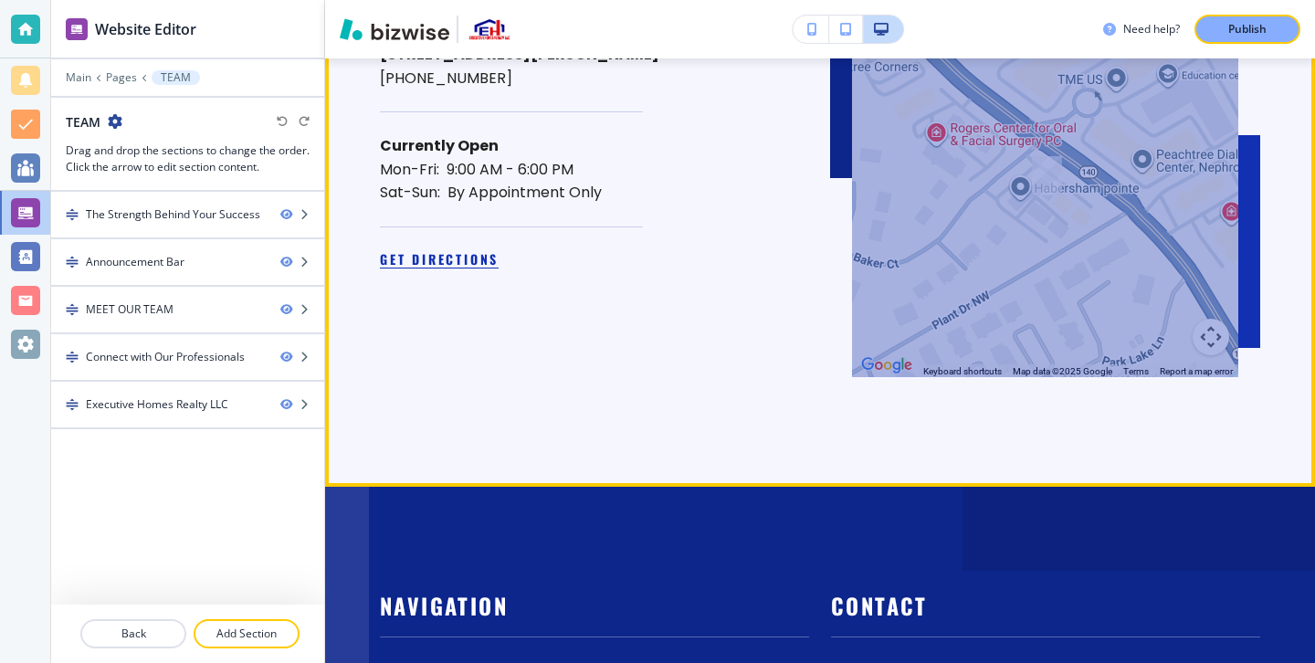
scroll to position [6101, 0]
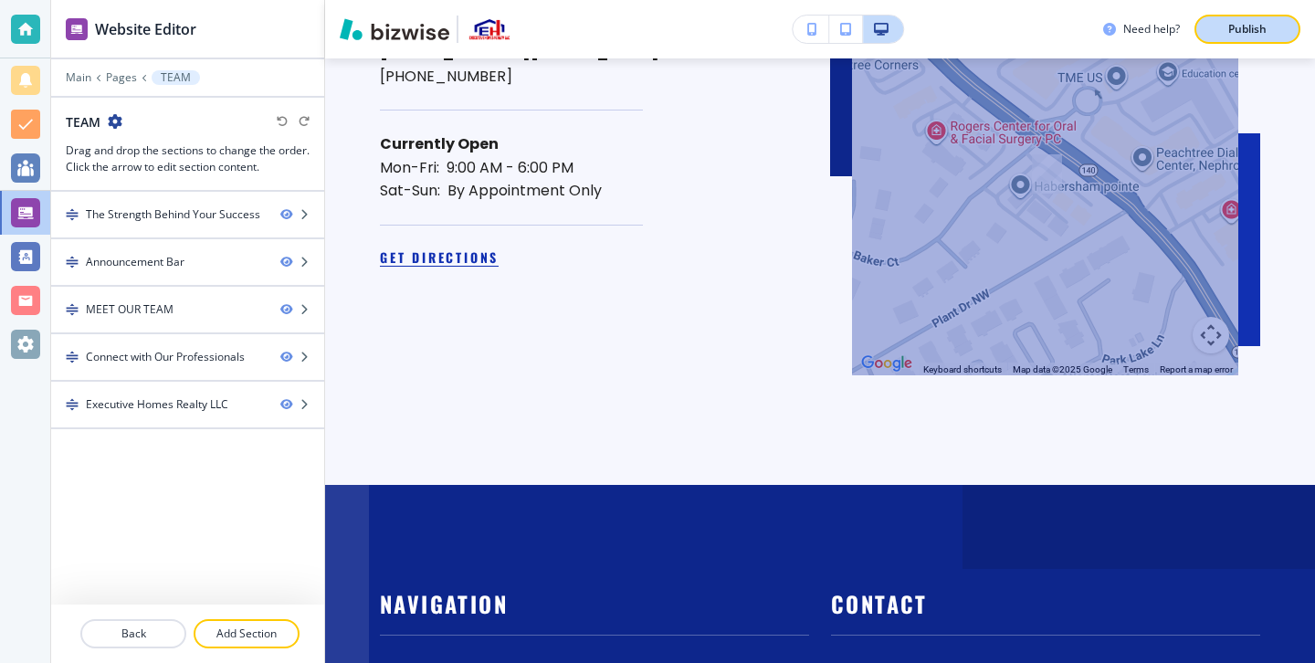
click at [1263, 33] on p "Publish" at bounding box center [1247, 29] width 38 height 16
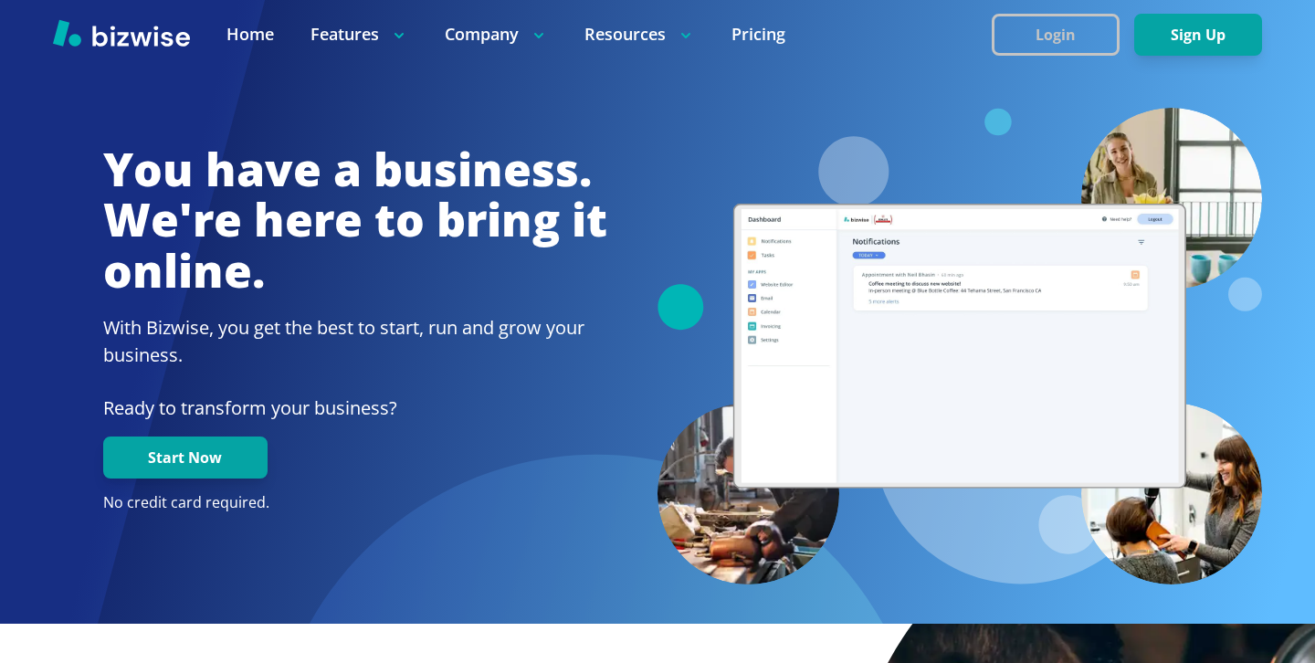
click at [1056, 27] on button "Login" at bounding box center [1055, 35] width 128 height 42
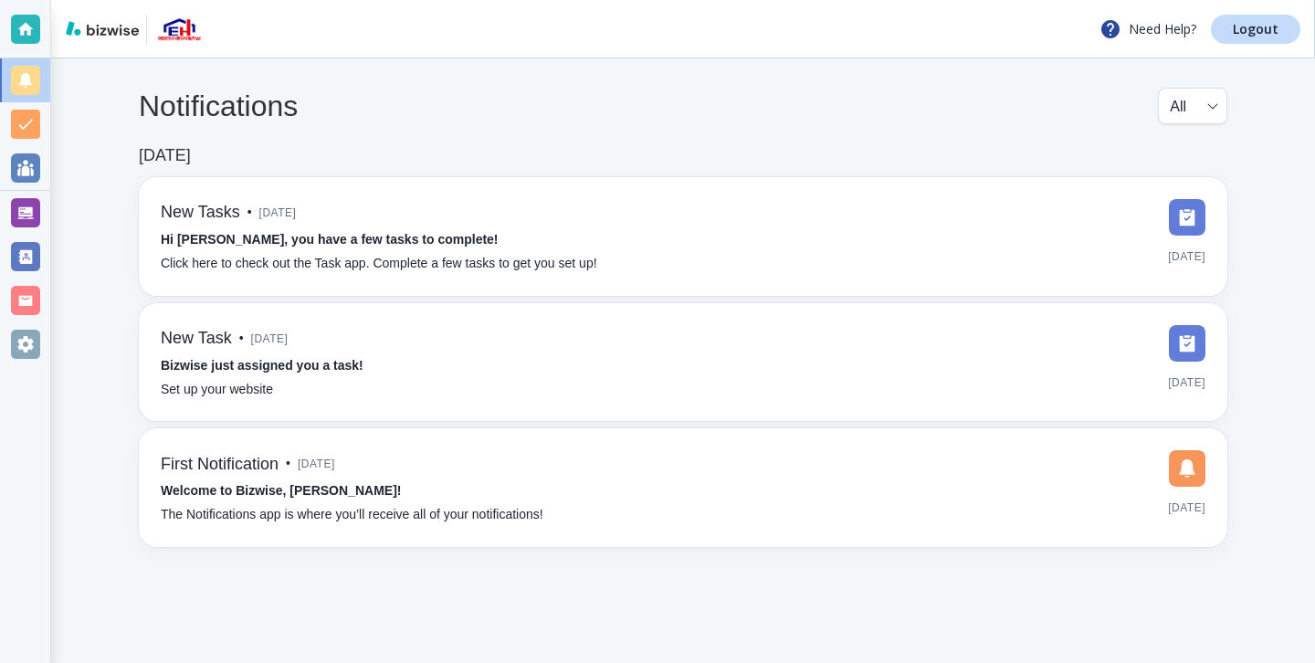
click at [1288, 45] on div "Need Help? Logout" at bounding box center [682, 29] width 1263 height 58
click at [1282, 37] on link "Logout" at bounding box center [1254, 29] width 89 height 29
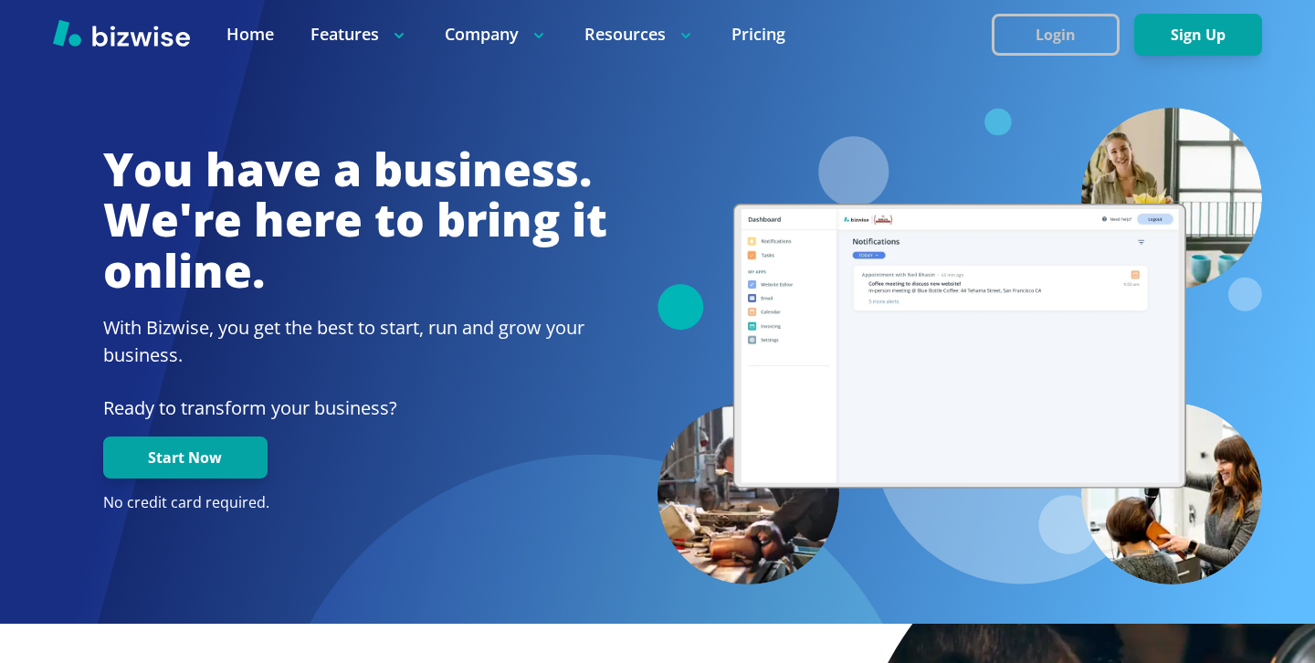
click at [1041, 33] on button "Login" at bounding box center [1055, 35] width 128 height 42
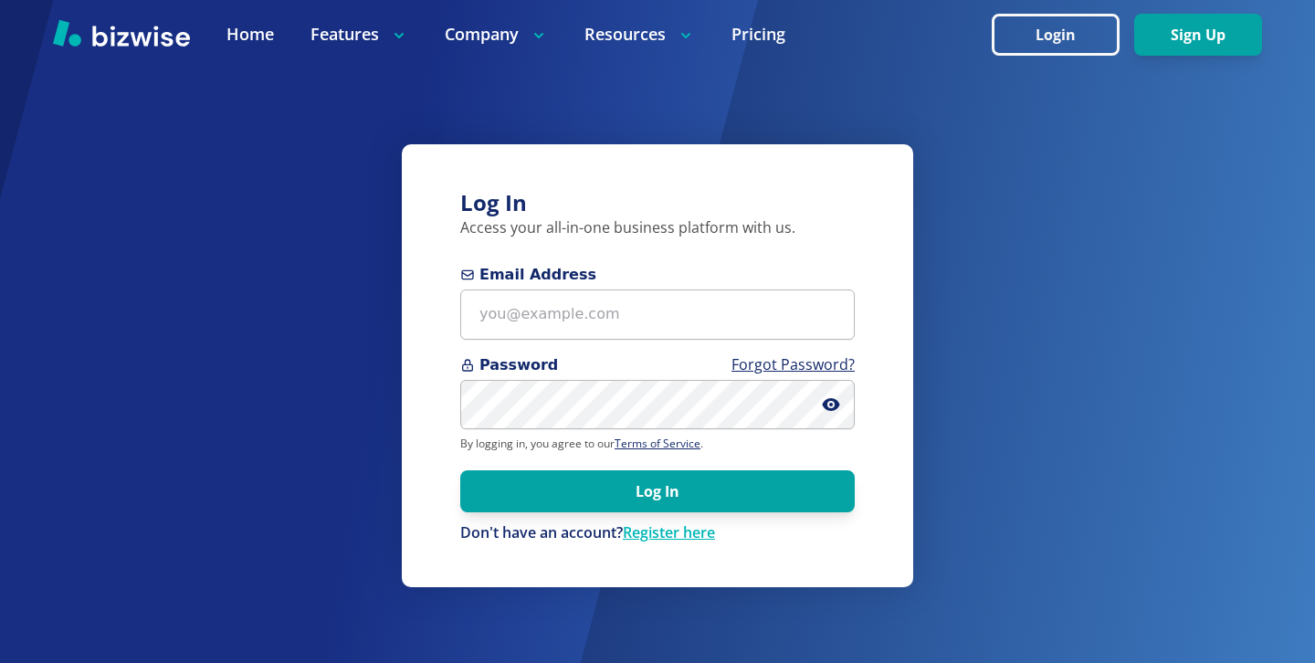
click at [642, 356] on span "Password Forgot Password?" at bounding box center [657, 365] width 394 height 22
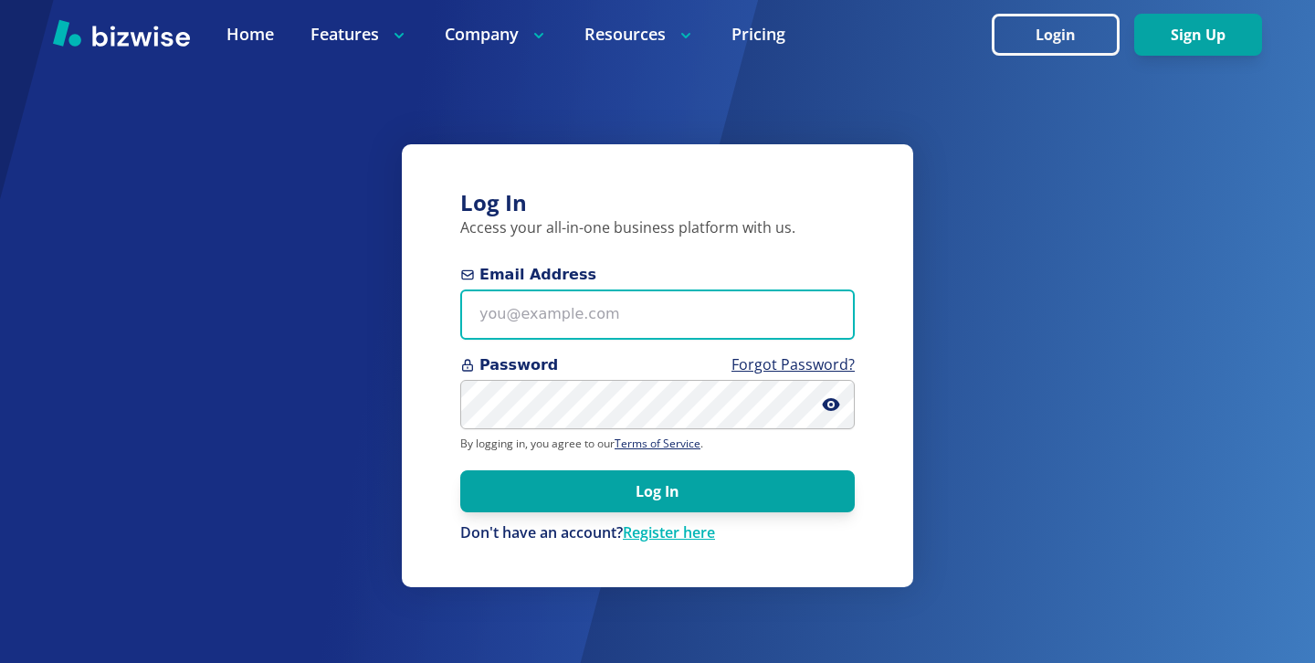
click at [642, 333] on input "Email Address" at bounding box center [657, 314] width 394 height 50
paste input "kennybanji22@gmail.com"
type input "kennybanji22@gmail.com"
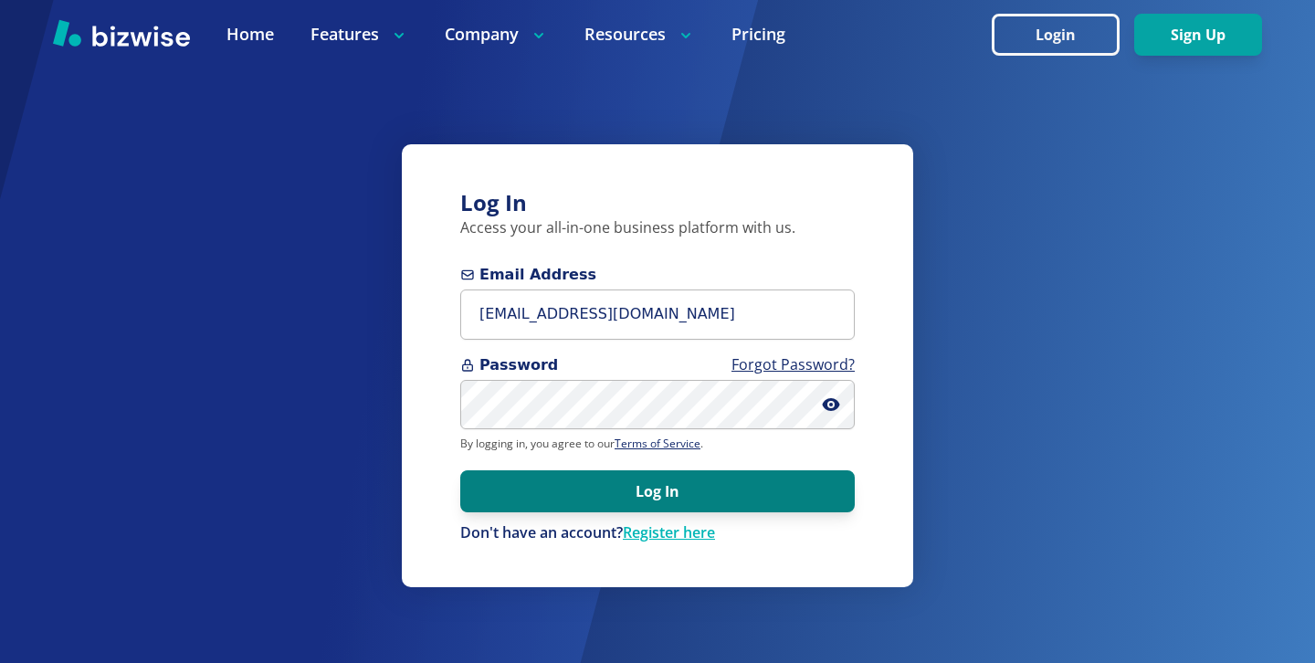
click at [575, 483] on button "Log In" at bounding box center [657, 491] width 394 height 42
